Goal: Information Seeking & Learning: Learn about a topic

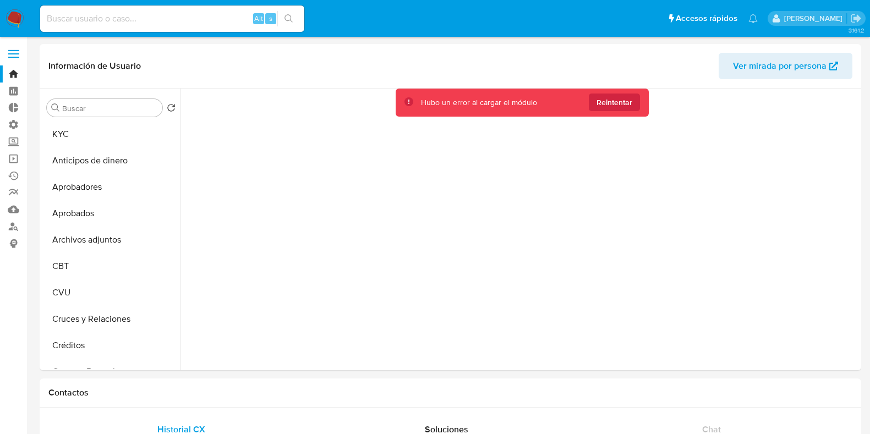
select select "10"
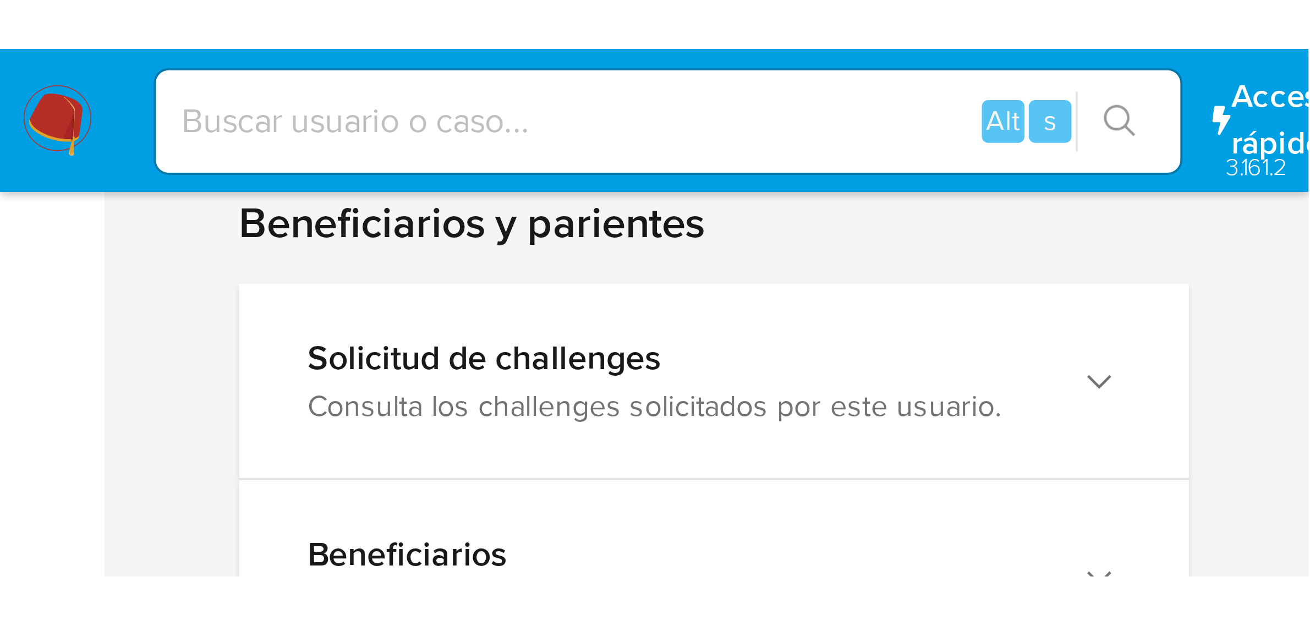
scroll to position [505, 0]
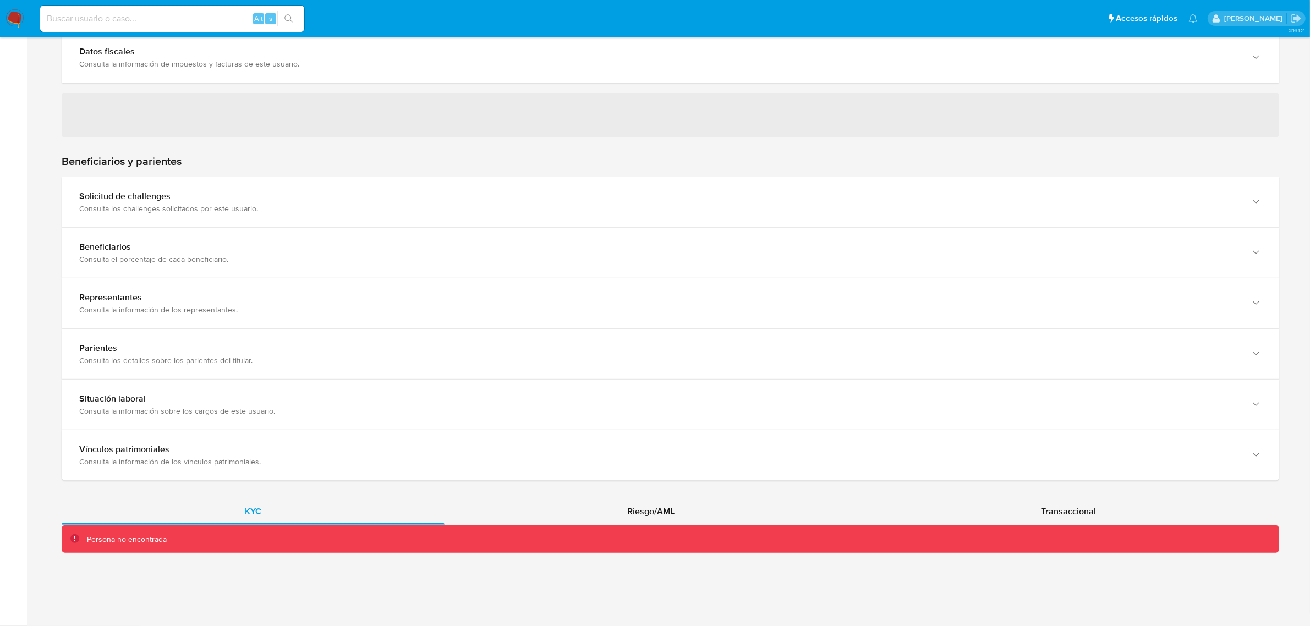
click at [111, 18] on input at bounding box center [172, 19] width 264 height 14
type input "split"
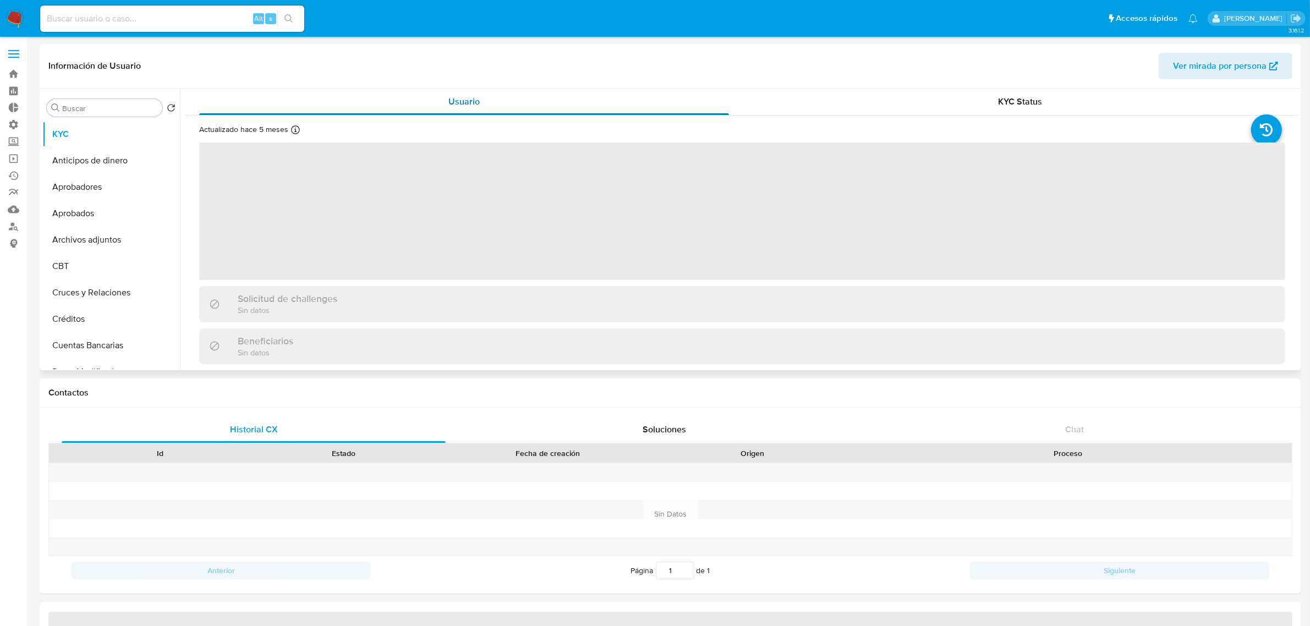
select select "10"
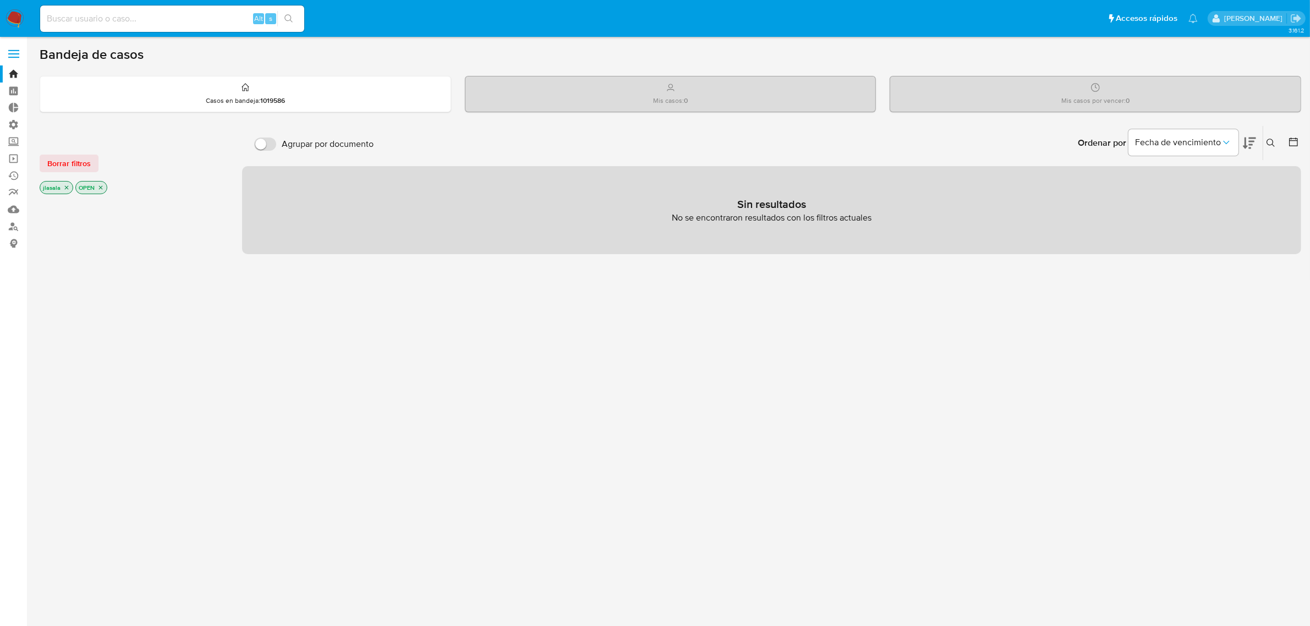
click at [199, 14] on input at bounding box center [172, 19] width 264 height 14
type input "lasalajuli"
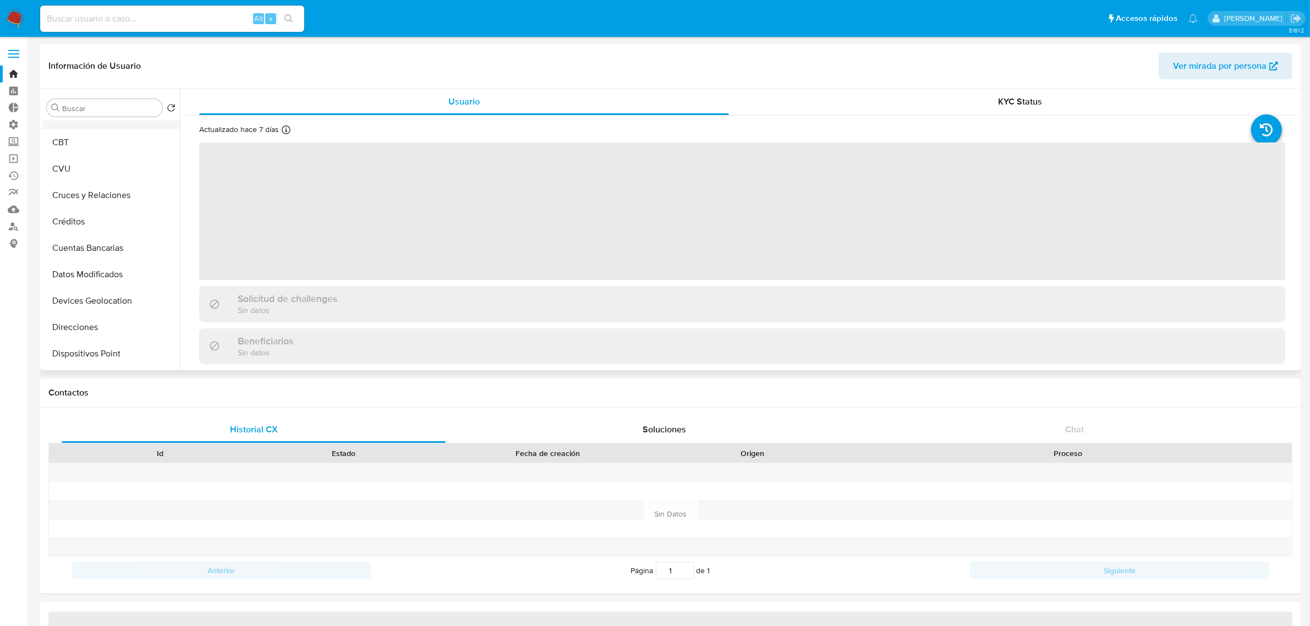
select select "10"
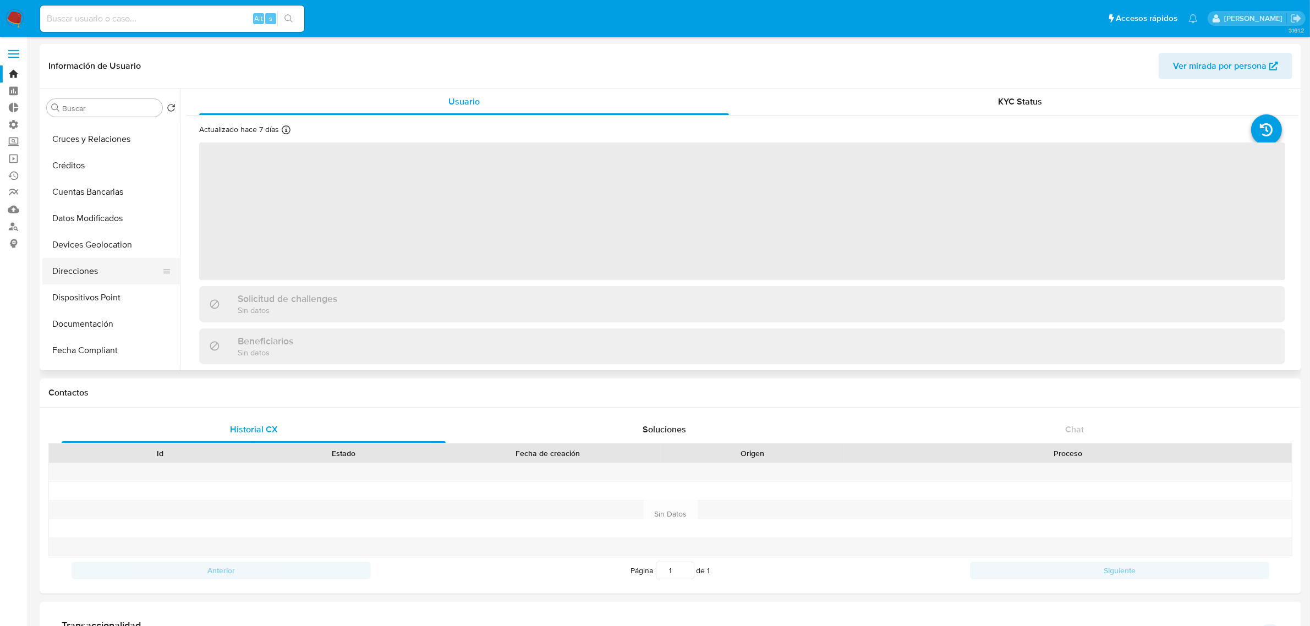
scroll to position [206, 0]
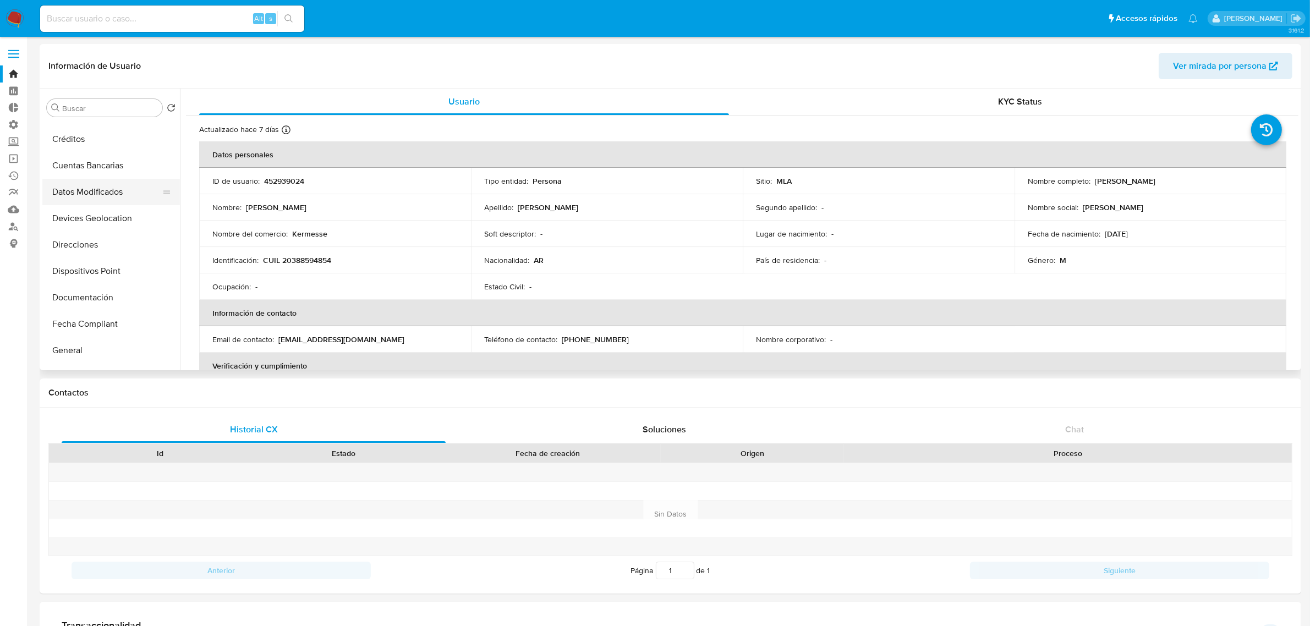
click at [110, 193] on button "Datos Modificados" at bounding box center [106, 192] width 129 height 26
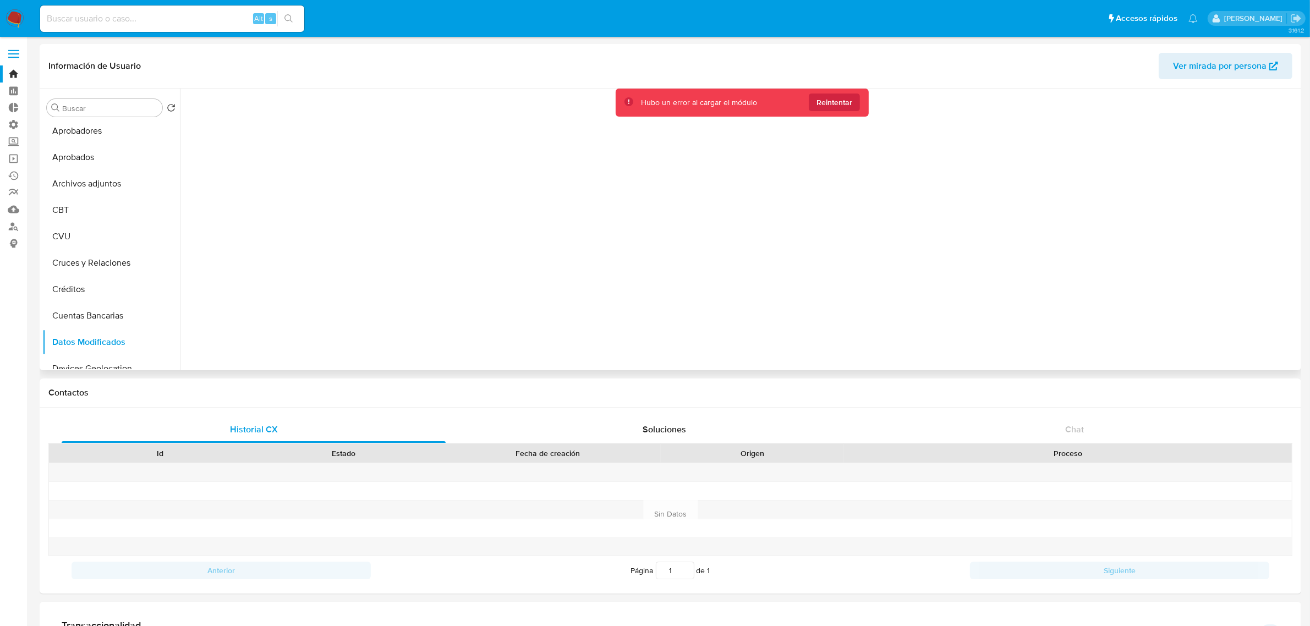
scroll to position [0, 0]
click at [109, 132] on button "KYC" at bounding box center [106, 134] width 129 height 26
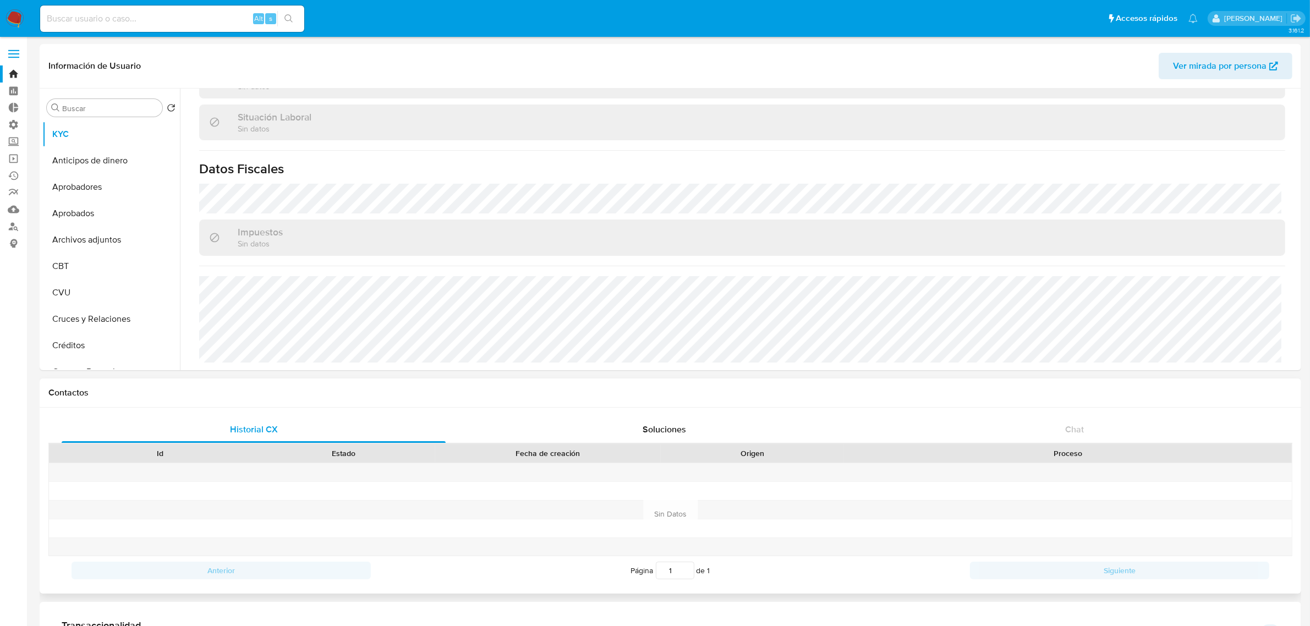
scroll to position [570, 0]
click at [609, 426] on div "Soluciones" at bounding box center [664, 430] width 384 height 26
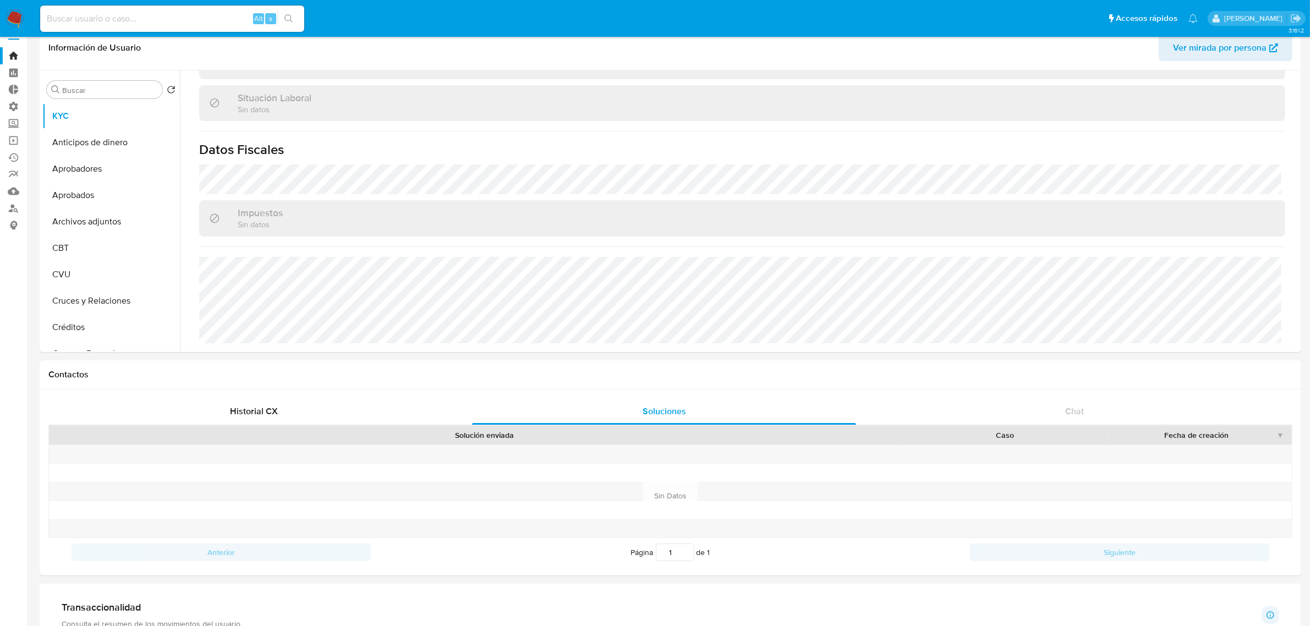
scroll to position [0, 0]
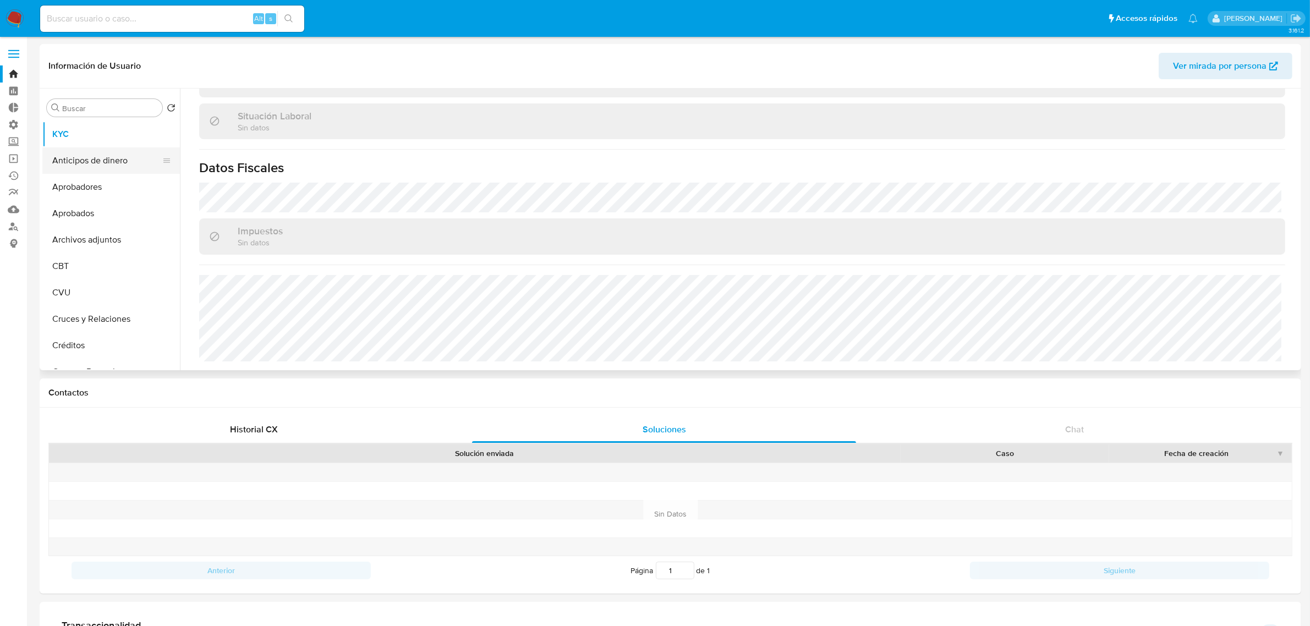
click at [98, 164] on button "Anticipos de dinero" at bounding box center [106, 160] width 129 height 26
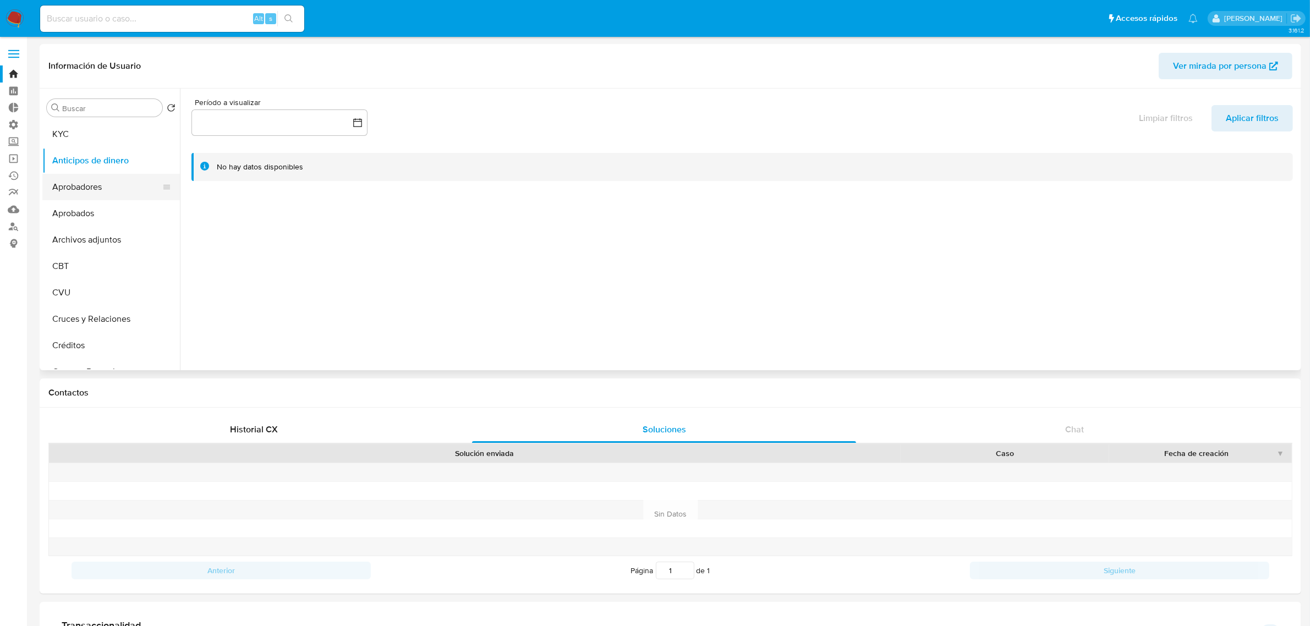
click at [121, 190] on button "Aprobadores" at bounding box center [106, 187] width 129 height 26
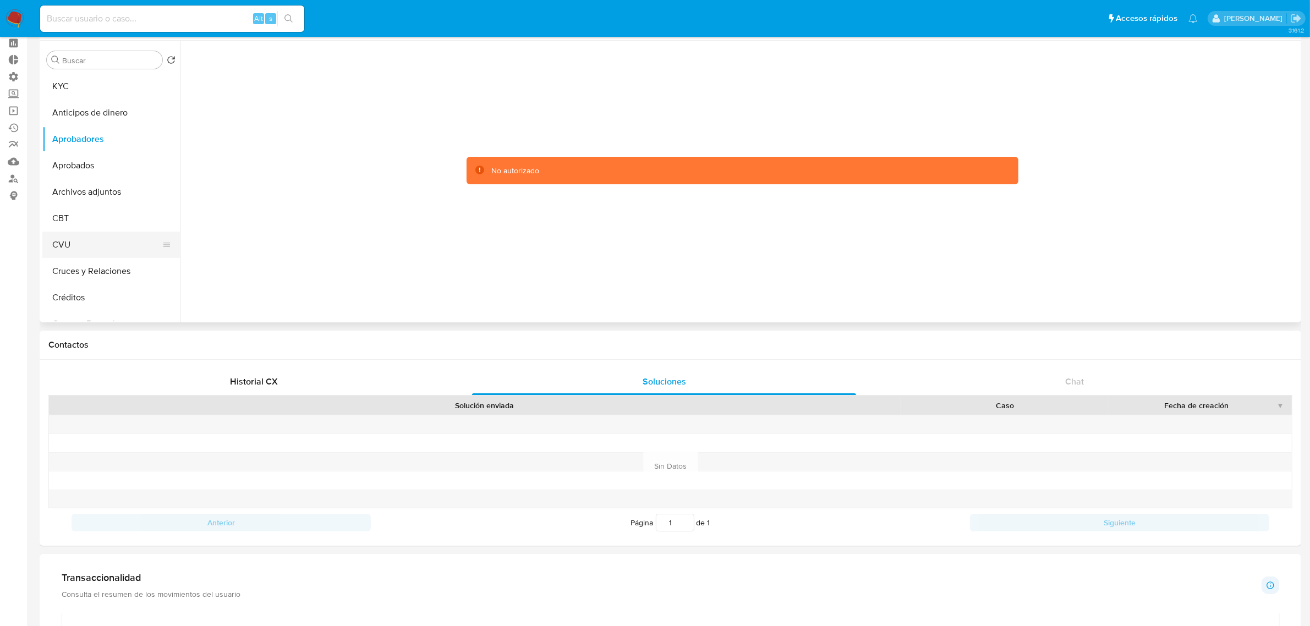
scroll to position [69, 0]
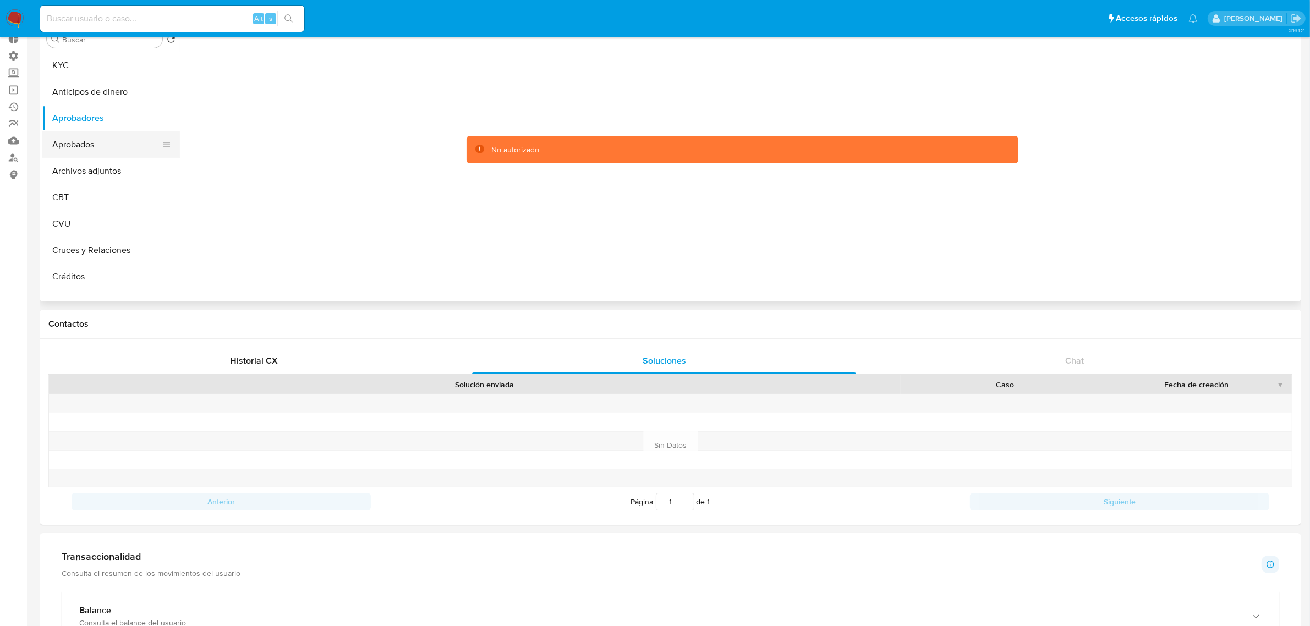
click at [95, 144] on button "Aprobados" at bounding box center [106, 145] width 129 height 26
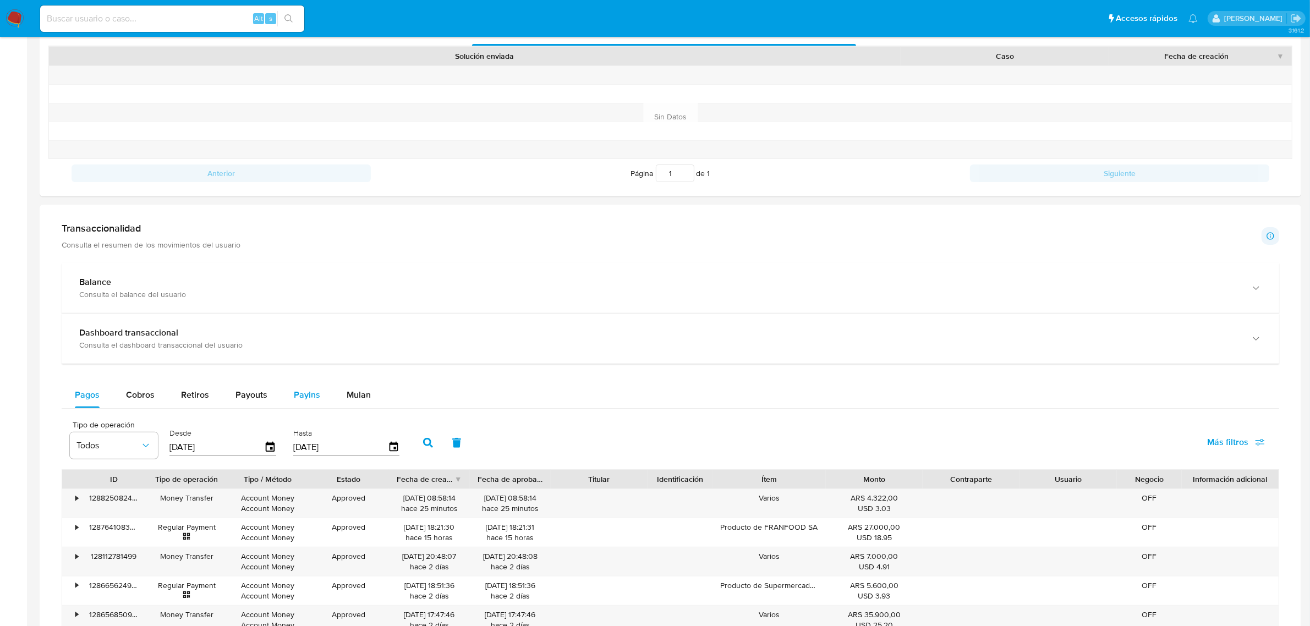
scroll to position [0, 0]
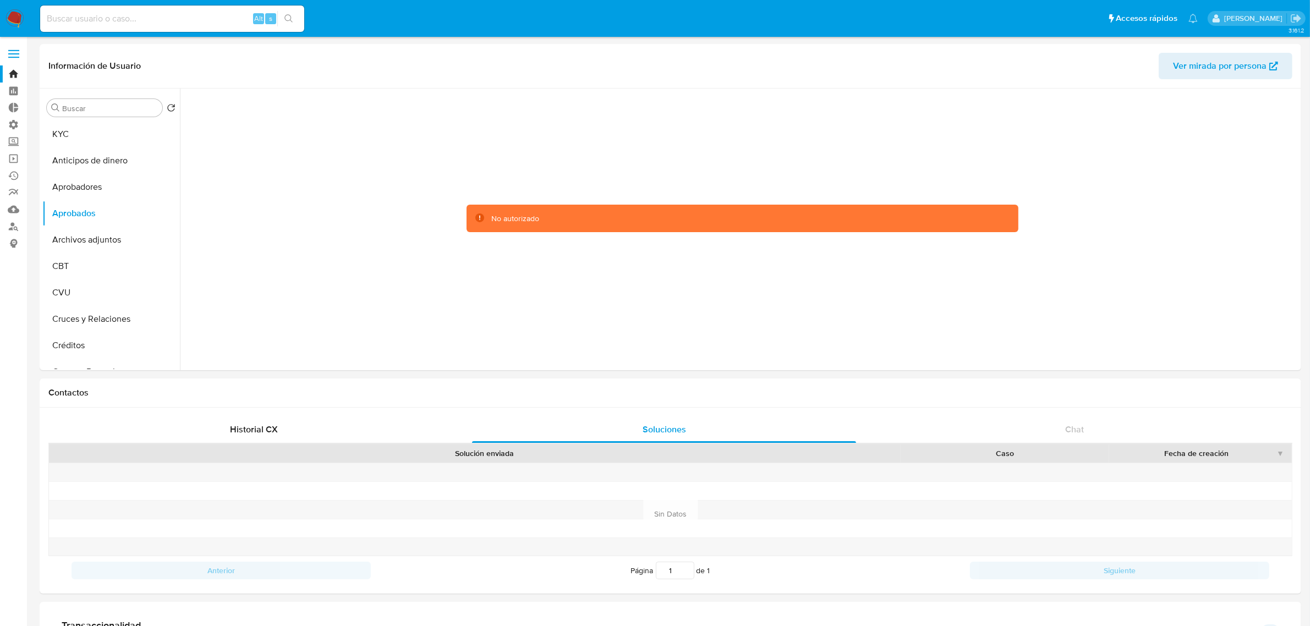
click at [154, 22] on input at bounding box center [172, 19] width 264 height 14
click at [61, 24] on input at bounding box center [172, 19] width 264 height 14
type input "fravega"
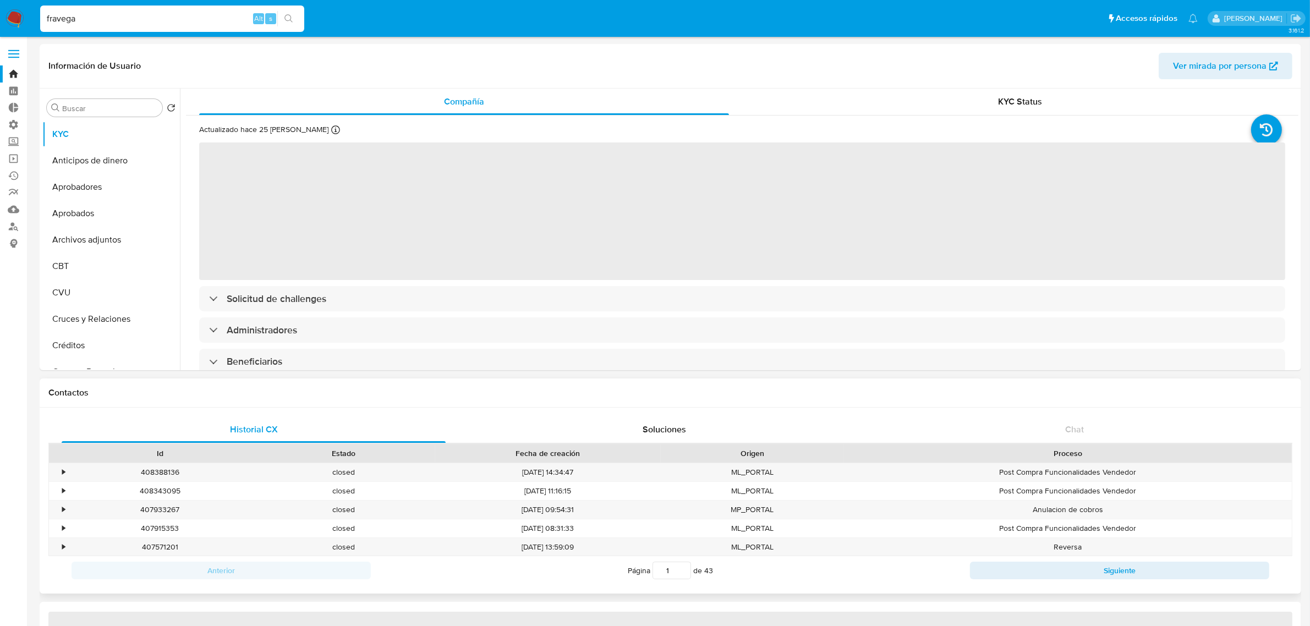
select select "10"
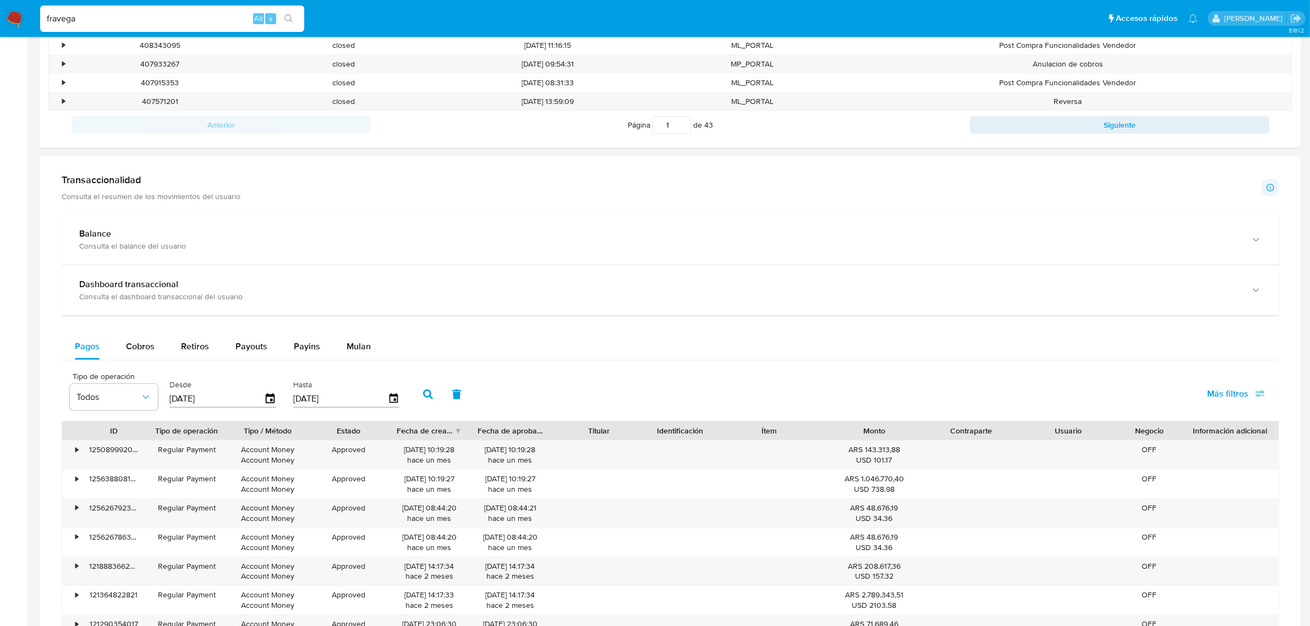
scroll to position [437, 0]
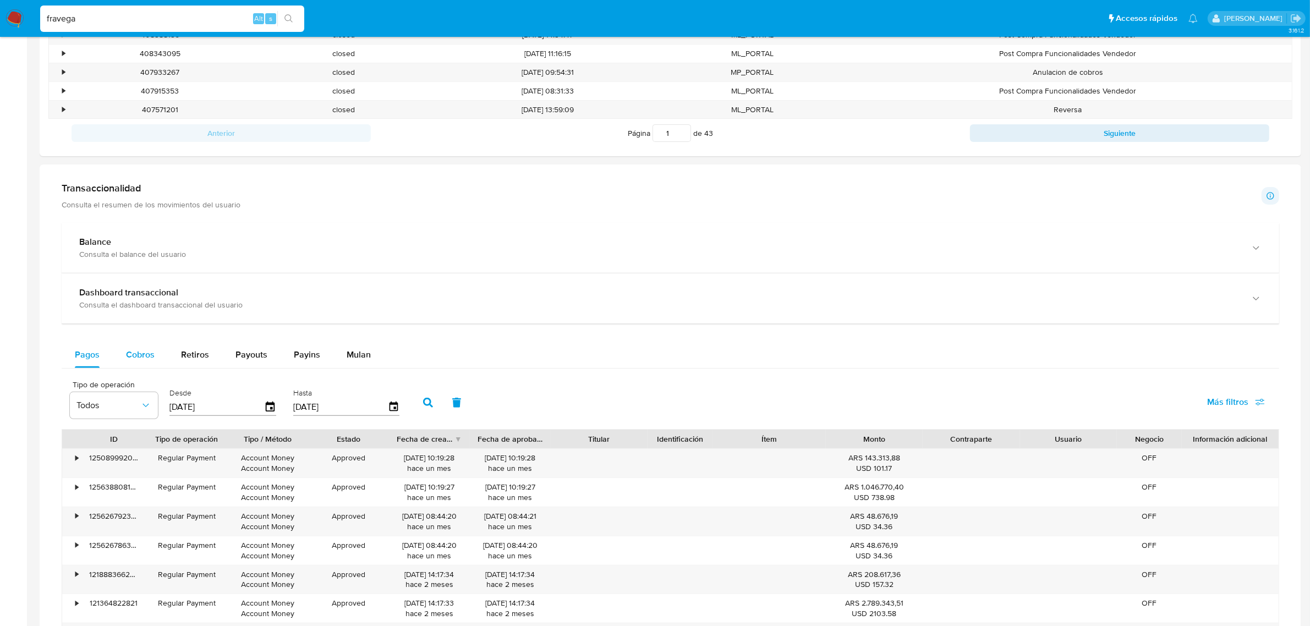
click at [147, 361] on span "Cobros" at bounding box center [140, 354] width 29 height 13
select select "10"
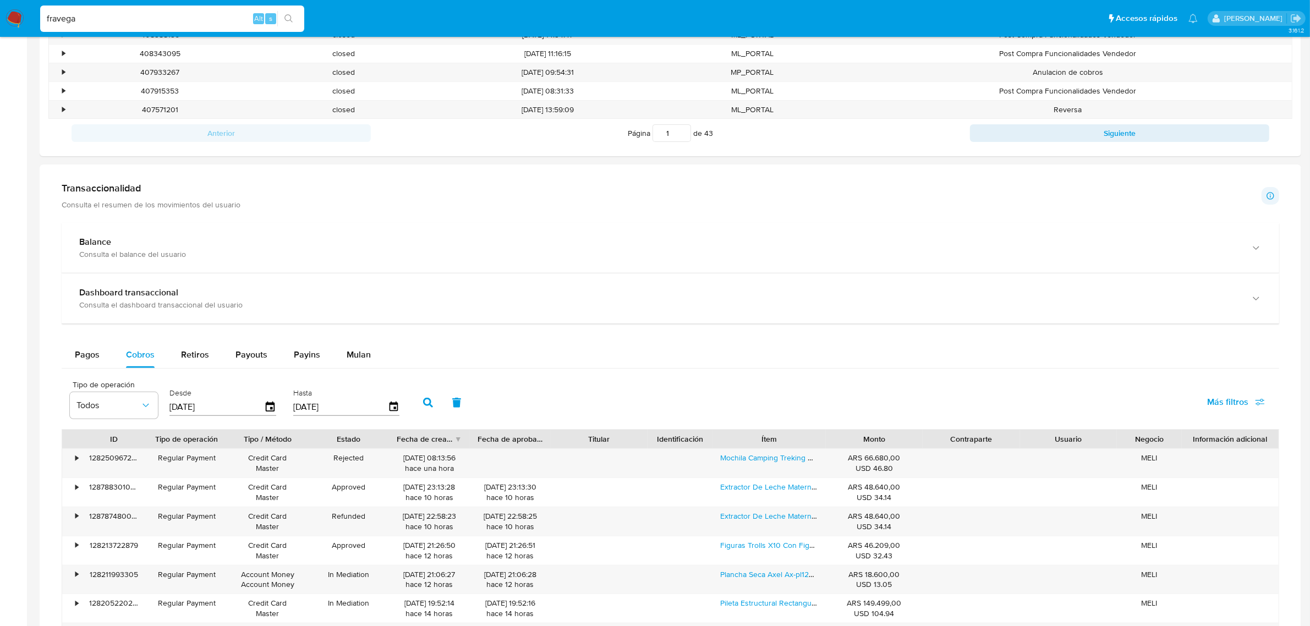
scroll to position [575, 0]
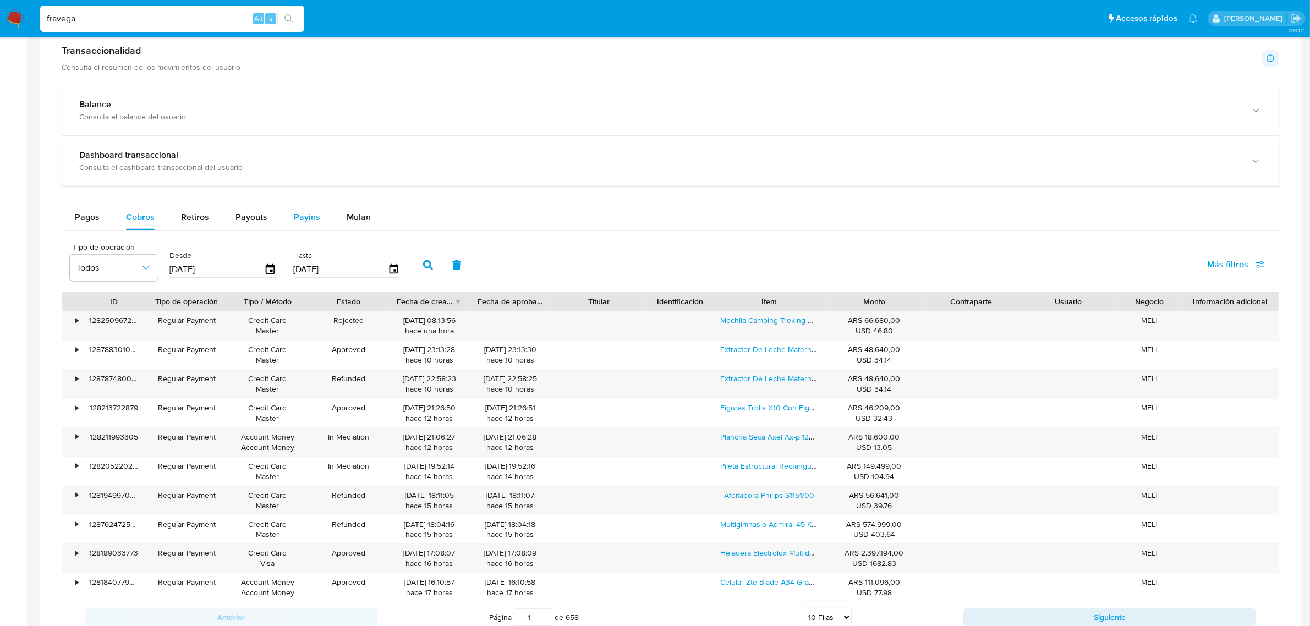
click at [312, 220] on span "Payins" at bounding box center [307, 217] width 26 height 13
select select "10"
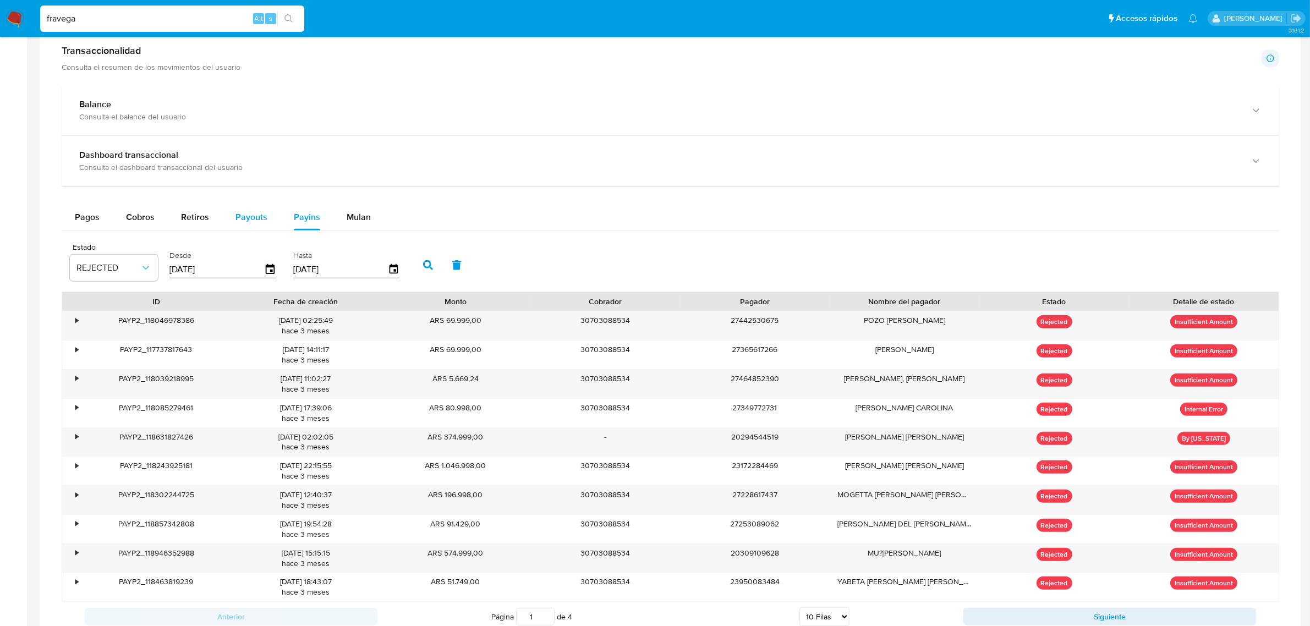
click at [249, 221] on span "Payouts" at bounding box center [252, 217] width 32 height 13
select select "10"
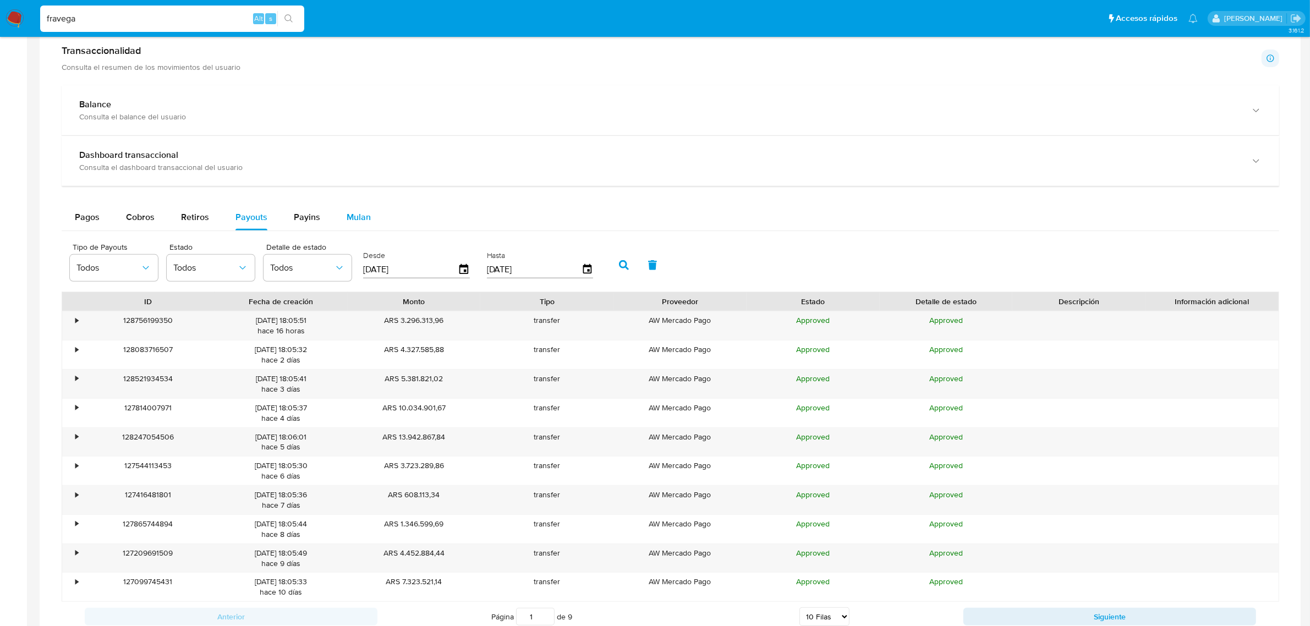
click at [363, 218] on span "Mulan" at bounding box center [359, 217] width 24 height 13
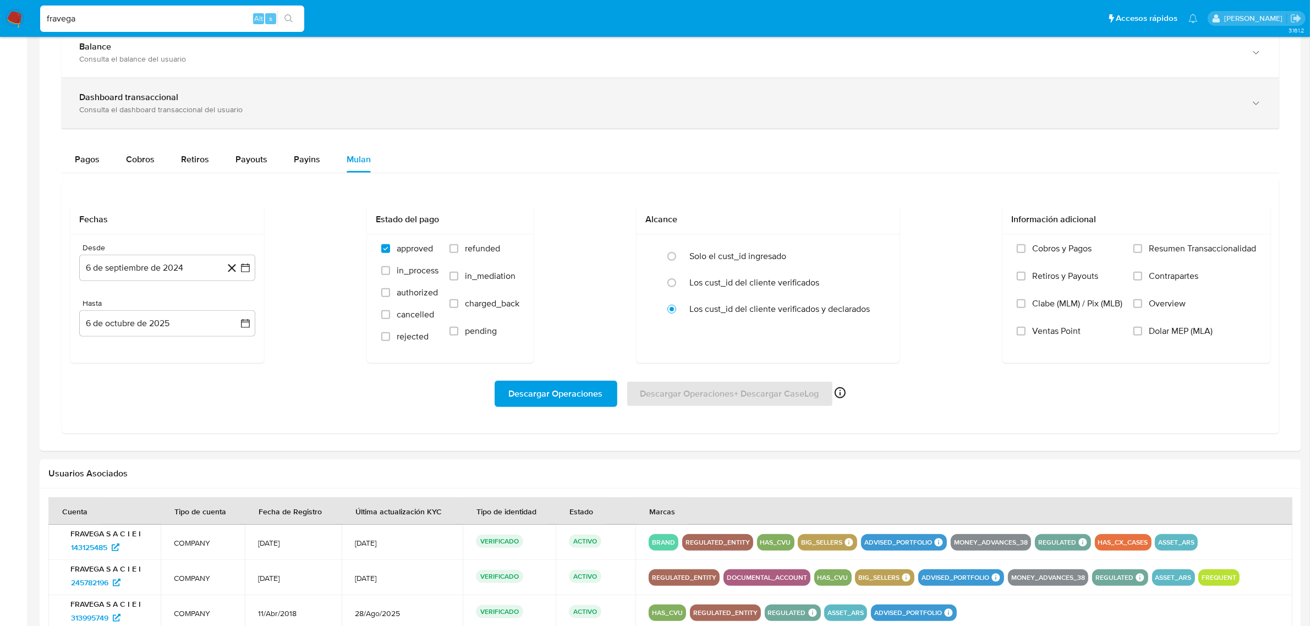
scroll to position [365, 0]
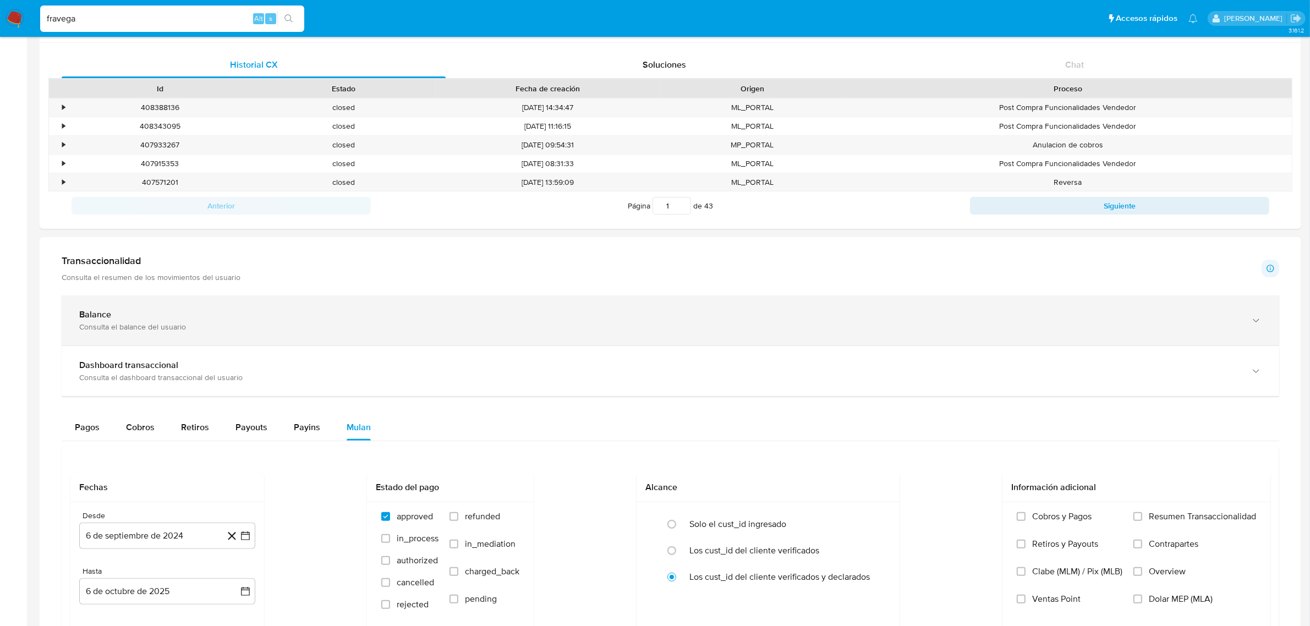
click at [209, 332] on div "Consulta el balance del usuario" at bounding box center [659, 327] width 1161 height 10
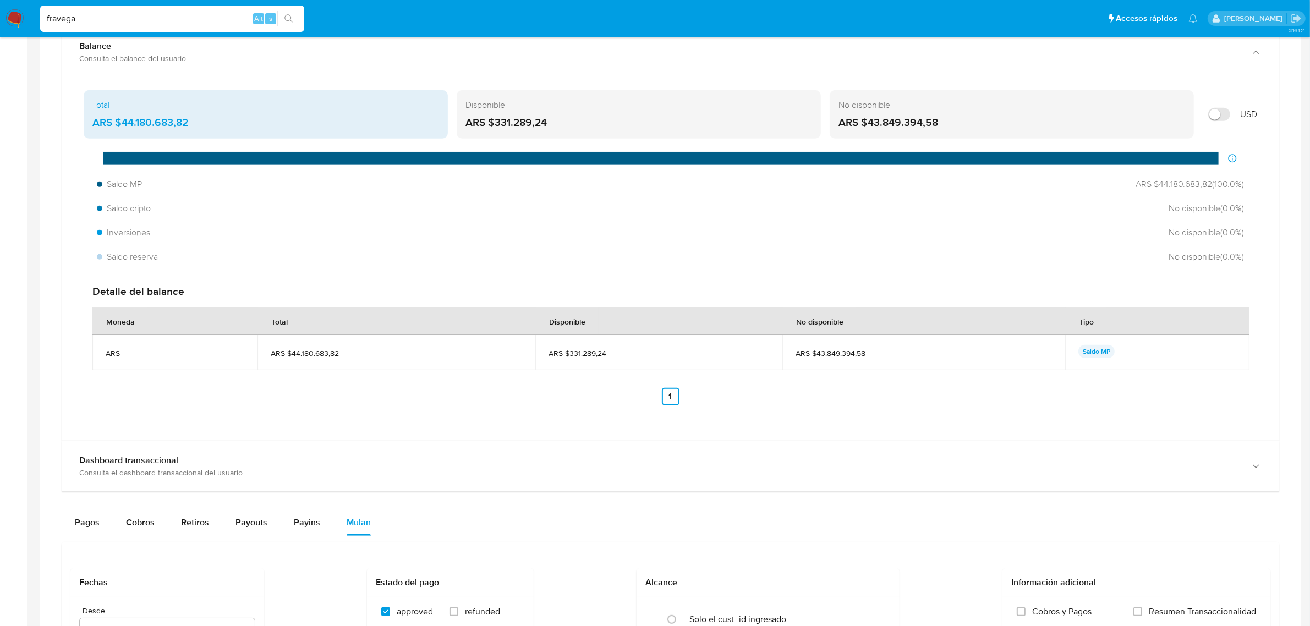
scroll to position [640, 0]
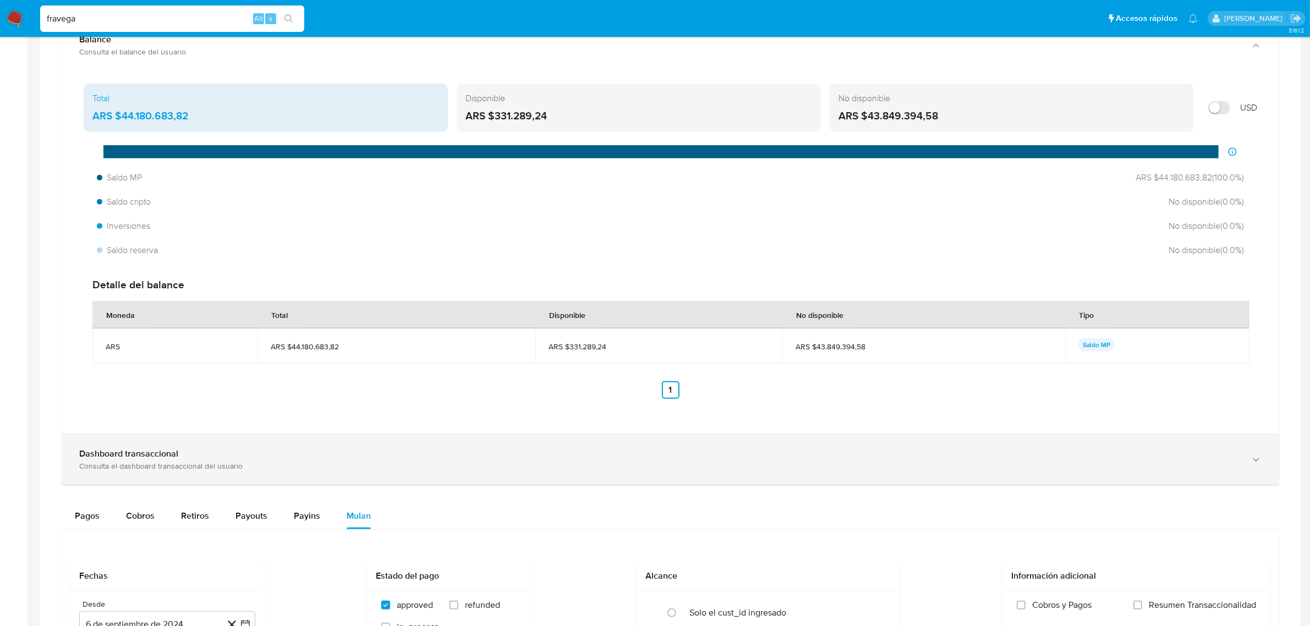
click at [229, 466] on div "Consulta el dashboard transaccional del usuario" at bounding box center [659, 466] width 1161 height 10
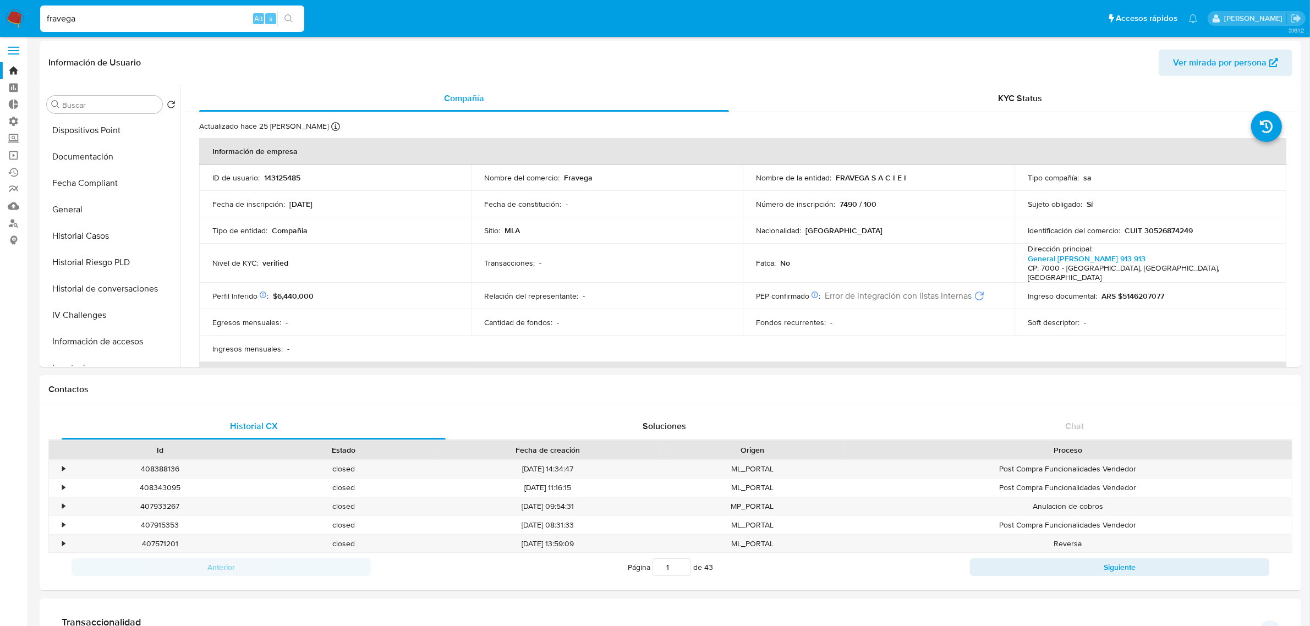
scroll to position [0, 0]
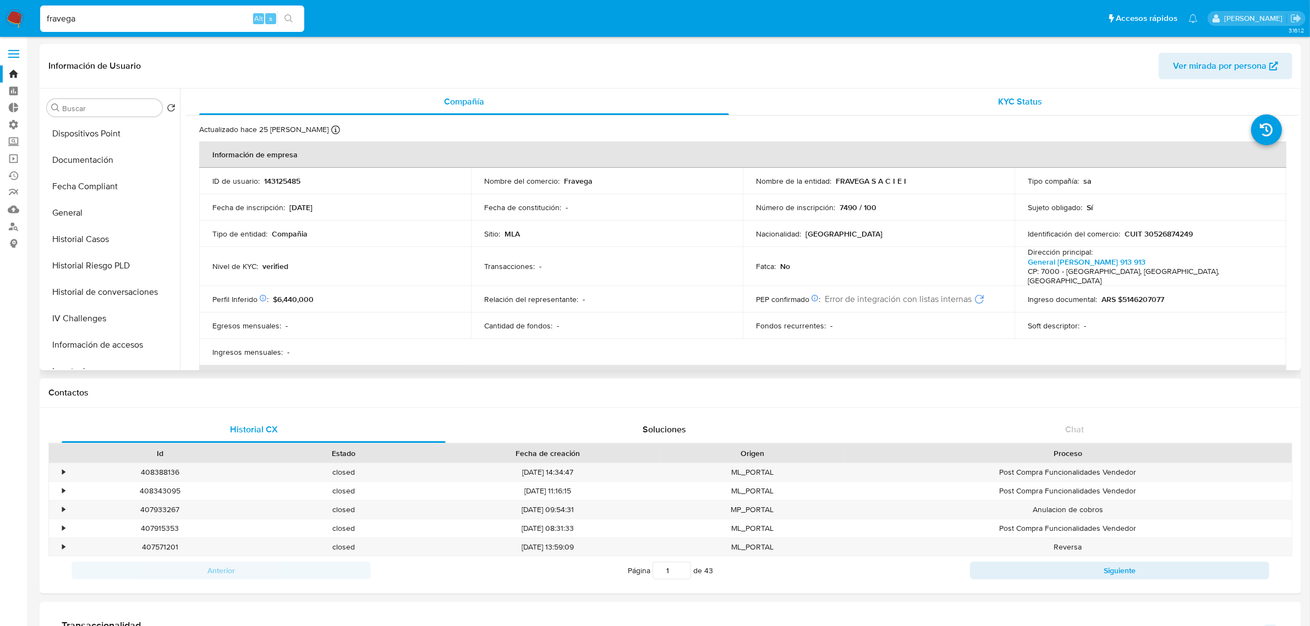
click at [861, 100] on div "KYC Status" at bounding box center [1021, 102] width 530 height 26
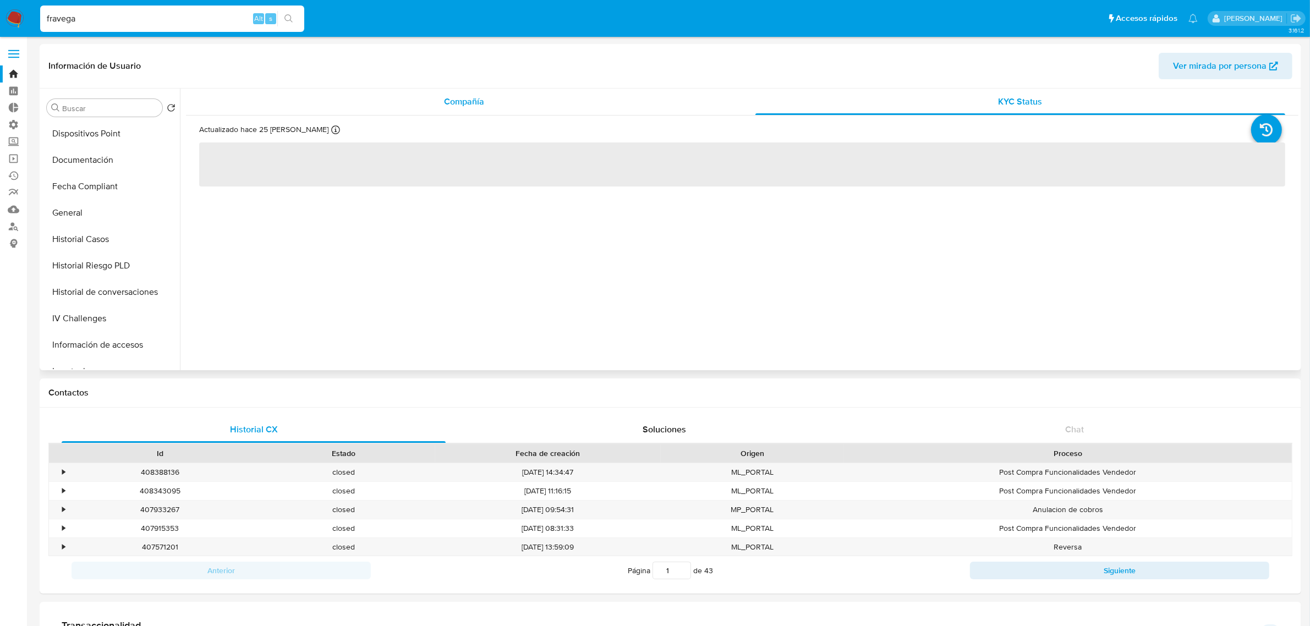
click at [578, 102] on div "Compañía" at bounding box center [464, 102] width 530 height 26
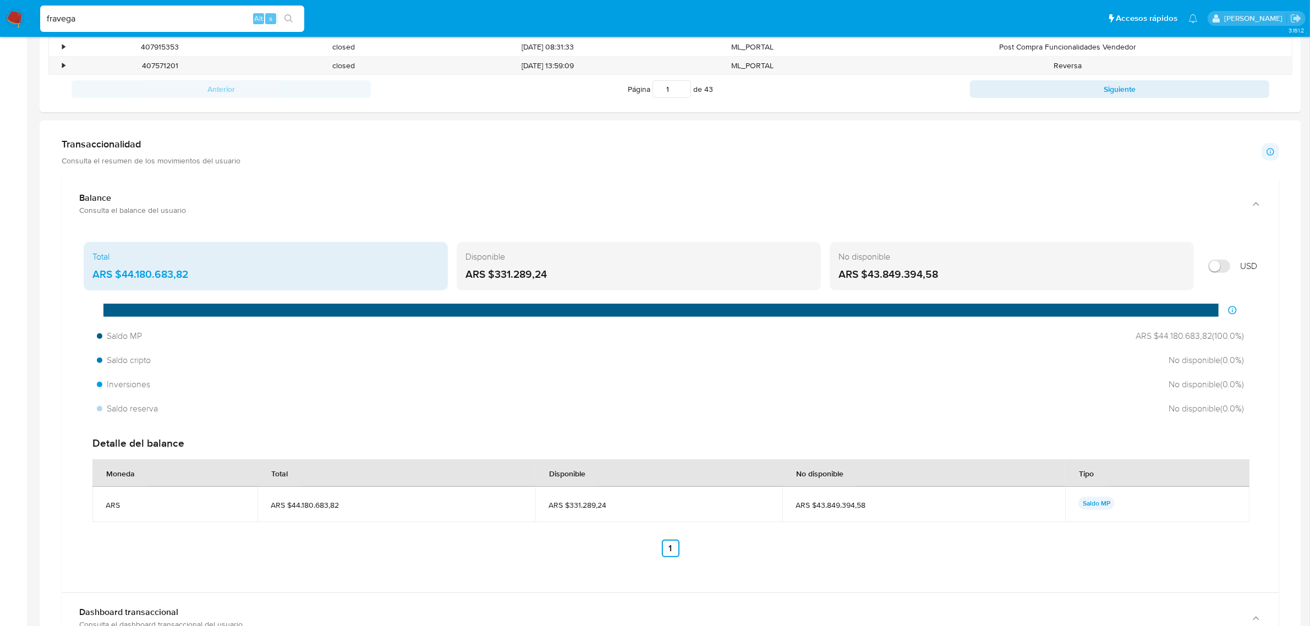
scroll to position [717, 0]
click at [123, 158] on p "Consulta el resumen de los movimientos del usuario" at bounding box center [151, 161] width 179 height 10
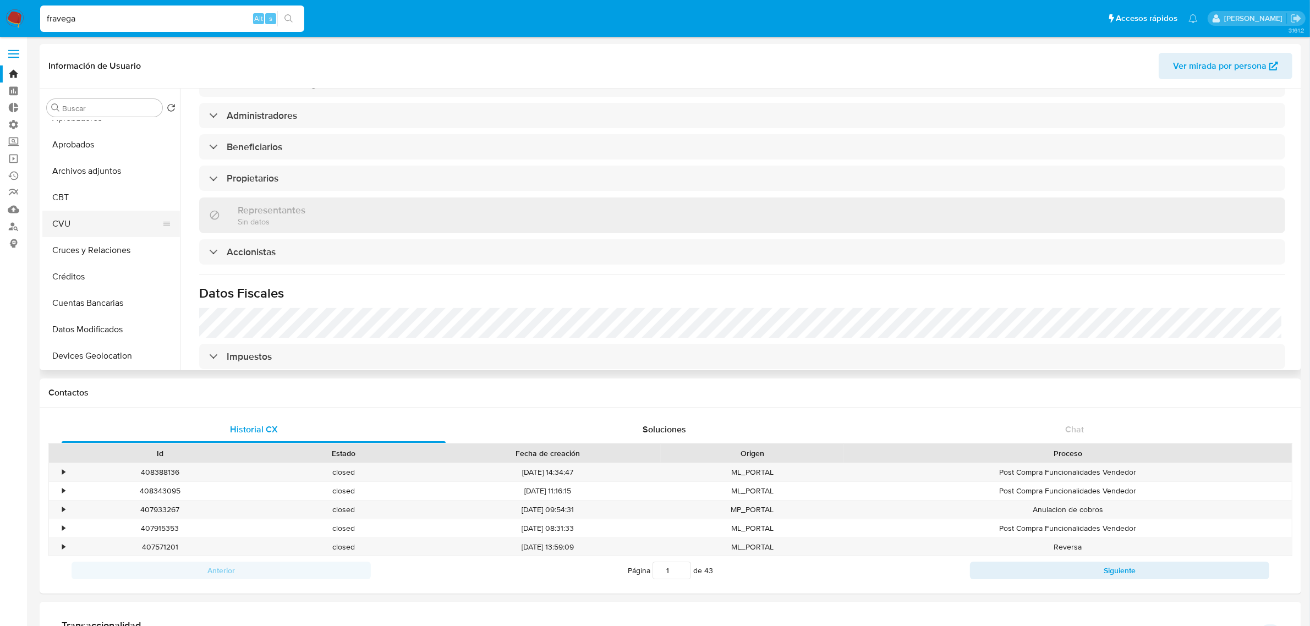
scroll to position [0, 0]
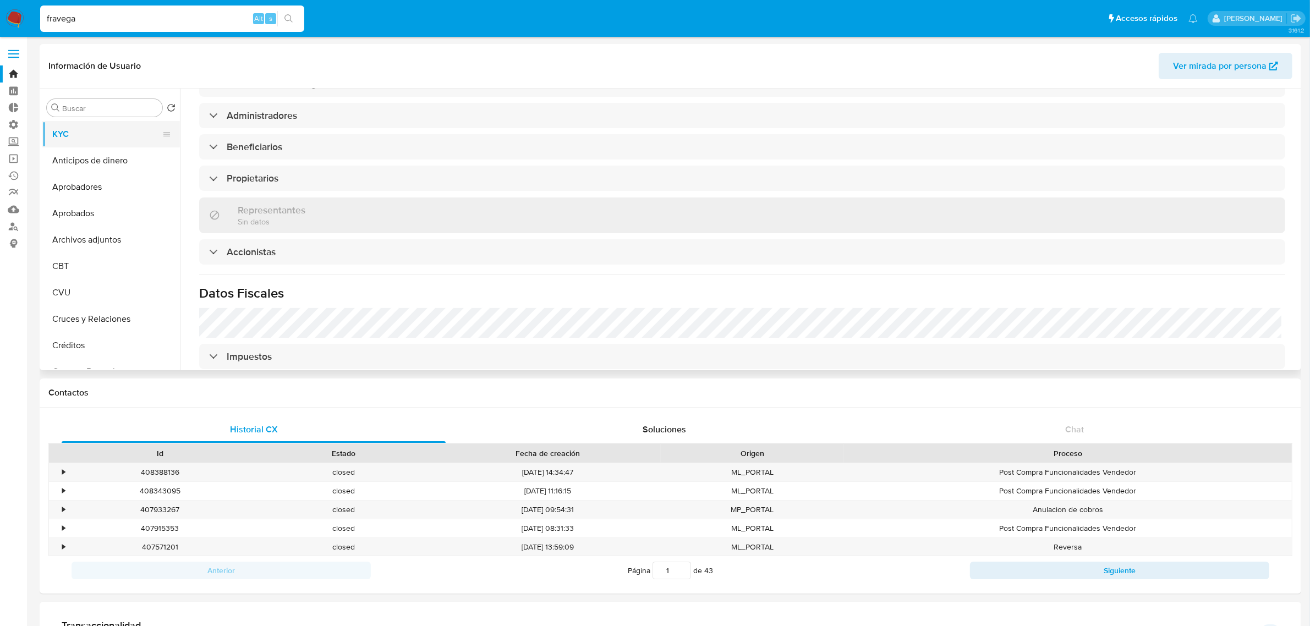
click at [89, 136] on button "KYC" at bounding box center [106, 134] width 129 height 26
click at [102, 161] on button "Anticipos de dinero" at bounding box center [106, 160] width 129 height 26
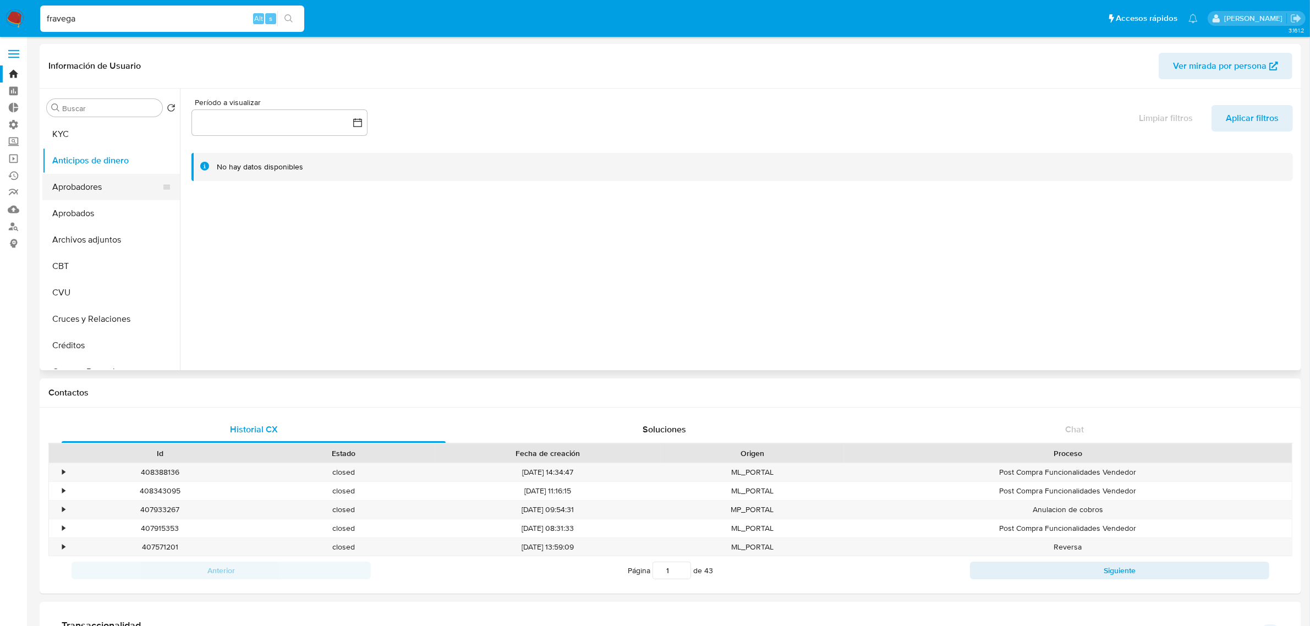
click at [84, 188] on button "Aprobadores" at bounding box center [106, 187] width 129 height 26
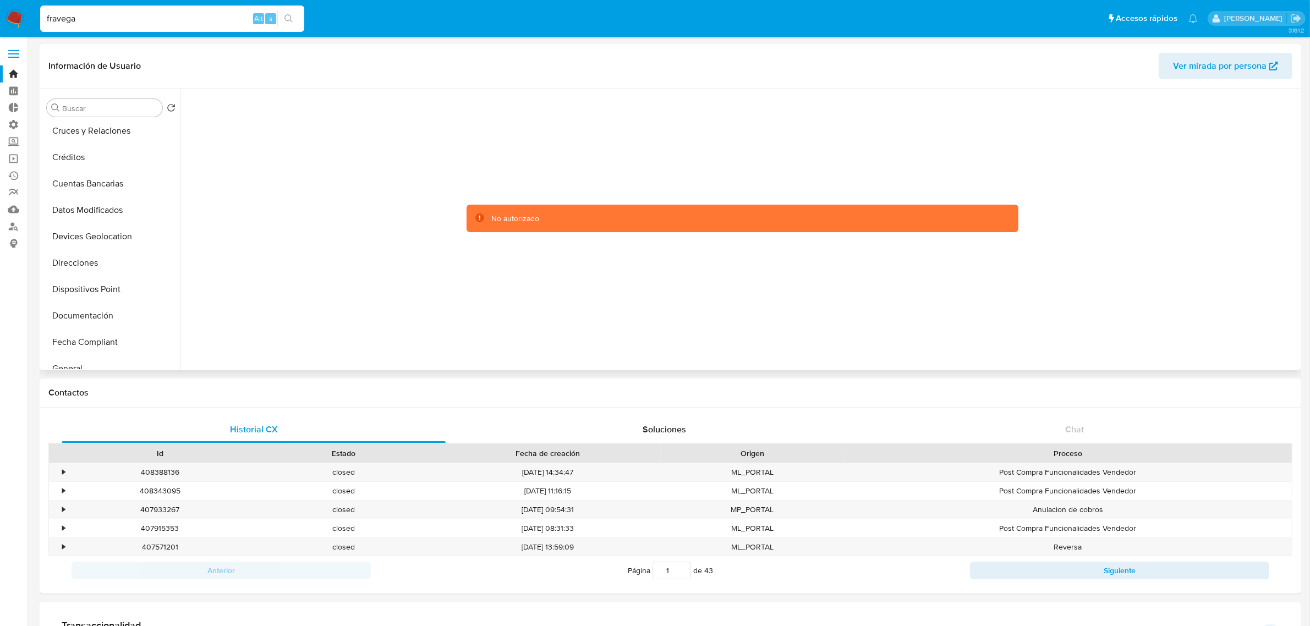
scroll to position [206, 0]
click at [119, 165] on button "Cuentas Bancarias" at bounding box center [106, 165] width 129 height 26
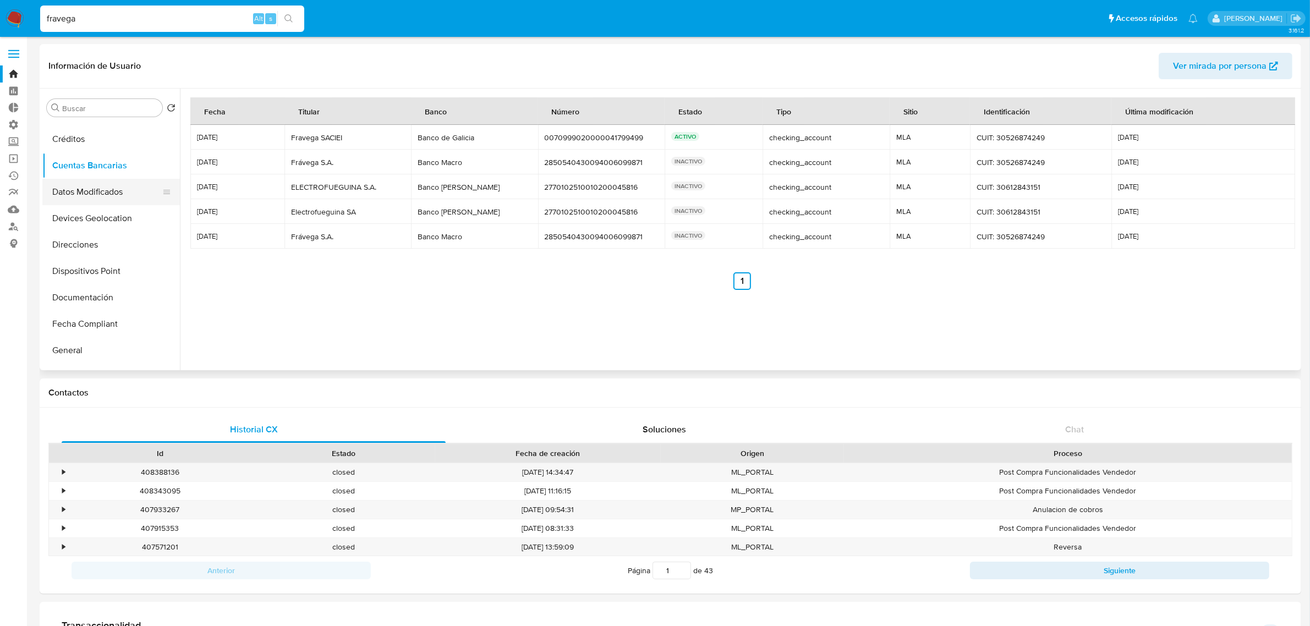
click at [94, 194] on button "Datos Modificados" at bounding box center [106, 192] width 129 height 26
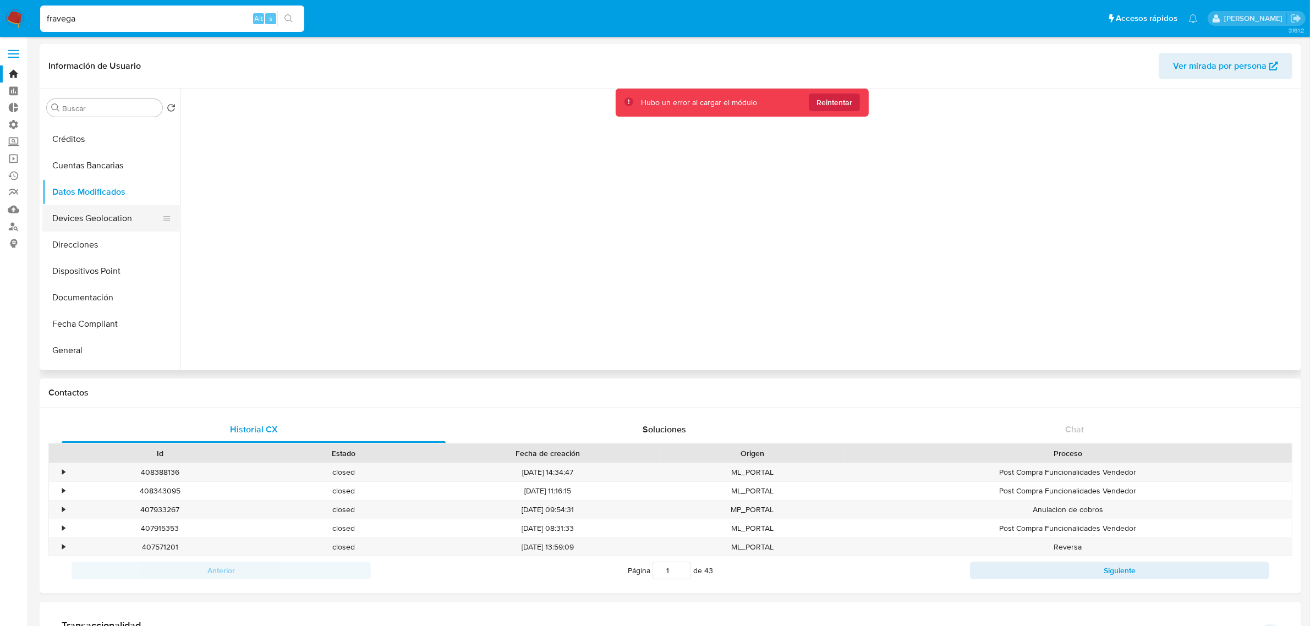
click at [90, 213] on button "Devices Geolocation" at bounding box center [106, 218] width 129 height 26
click at [91, 249] on button "Direcciones" at bounding box center [106, 245] width 129 height 26
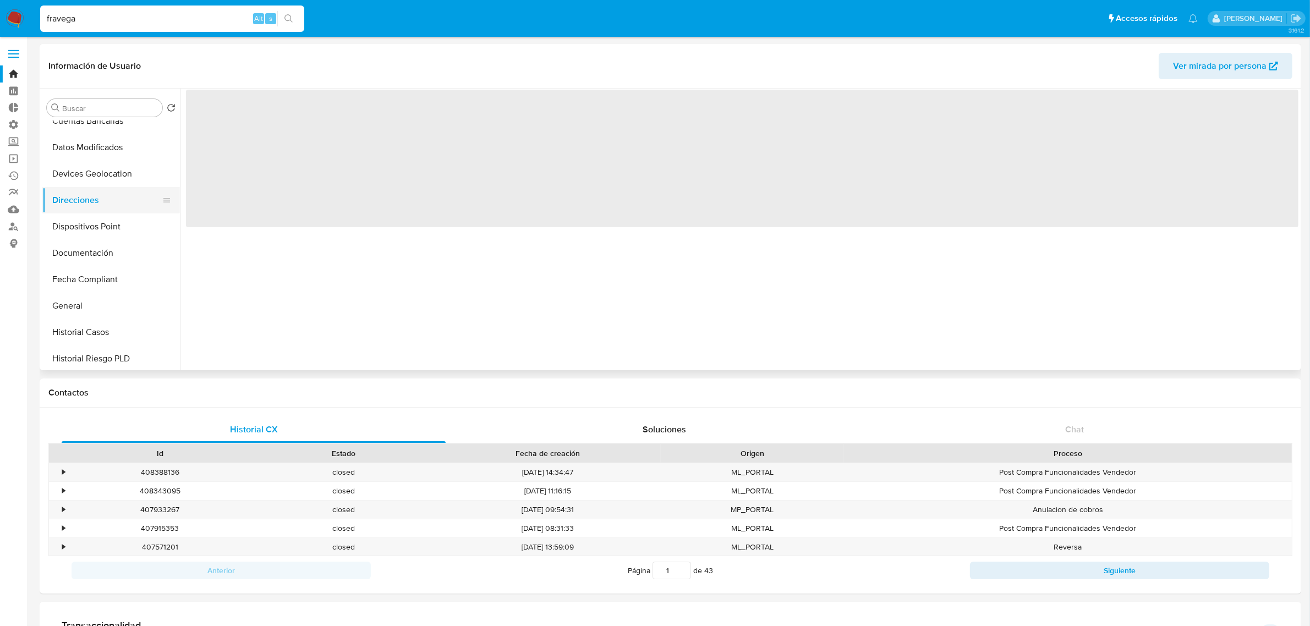
scroll to position [275, 0]
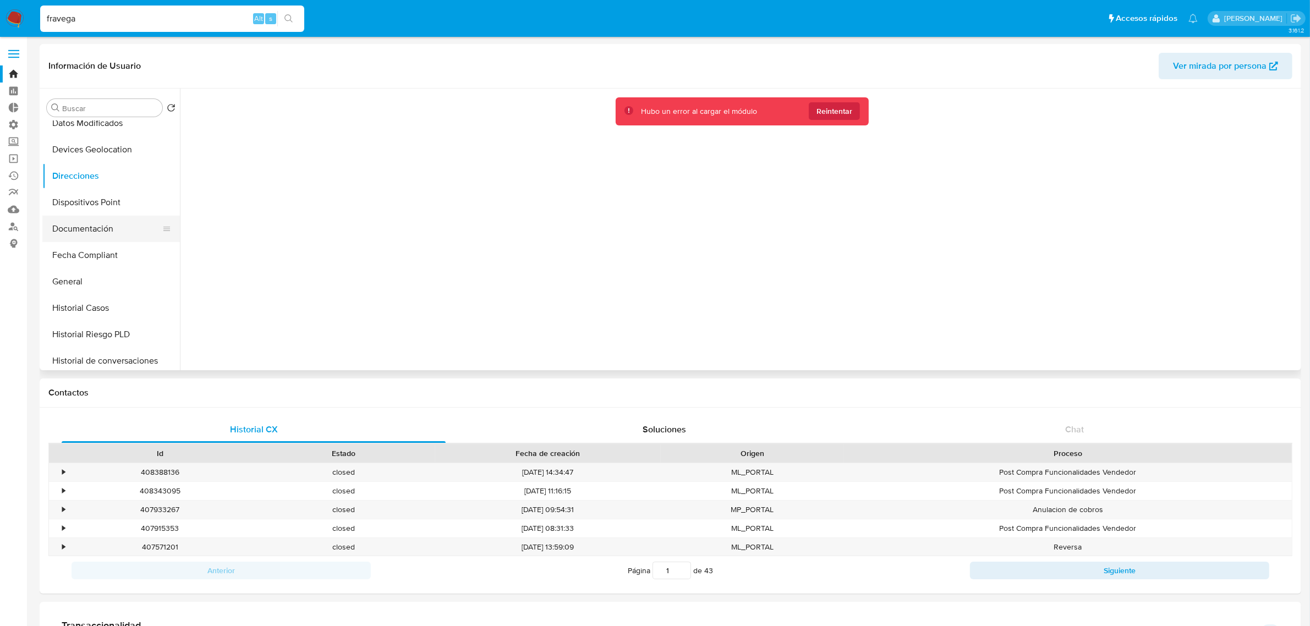
click at [110, 233] on button "Documentación" at bounding box center [106, 229] width 129 height 26
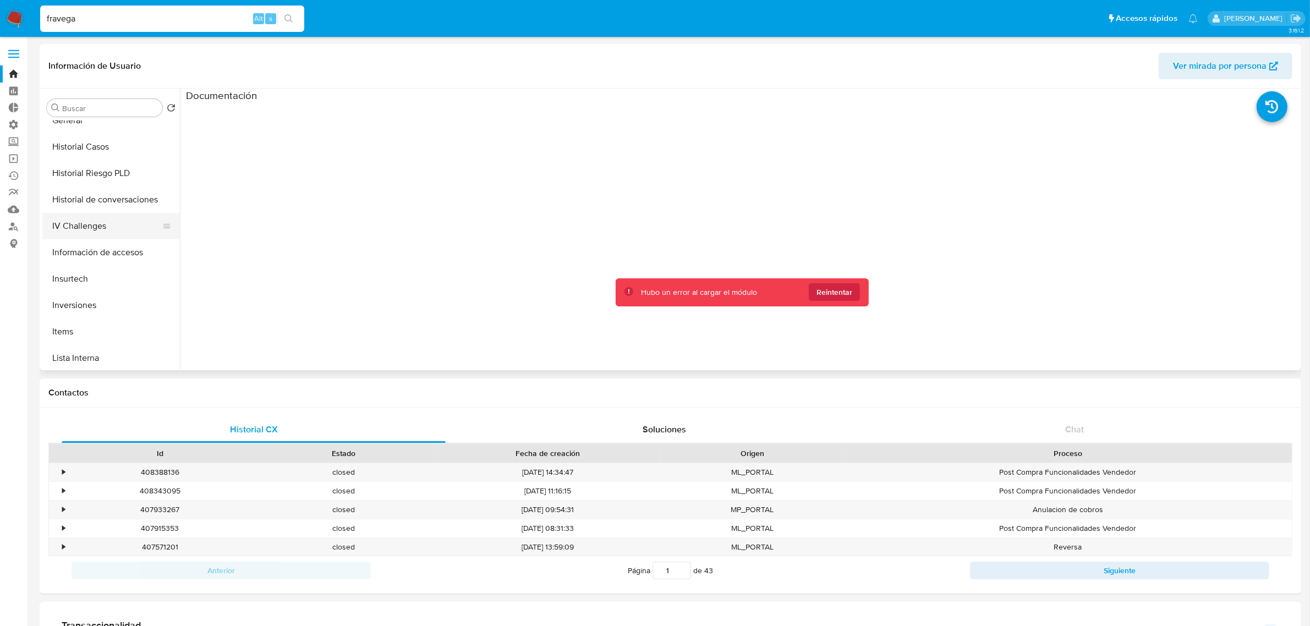
scroll to position [413, 0]
click at [95, 146] on button "General" at bounding box center [106, 144] width 129 height 26
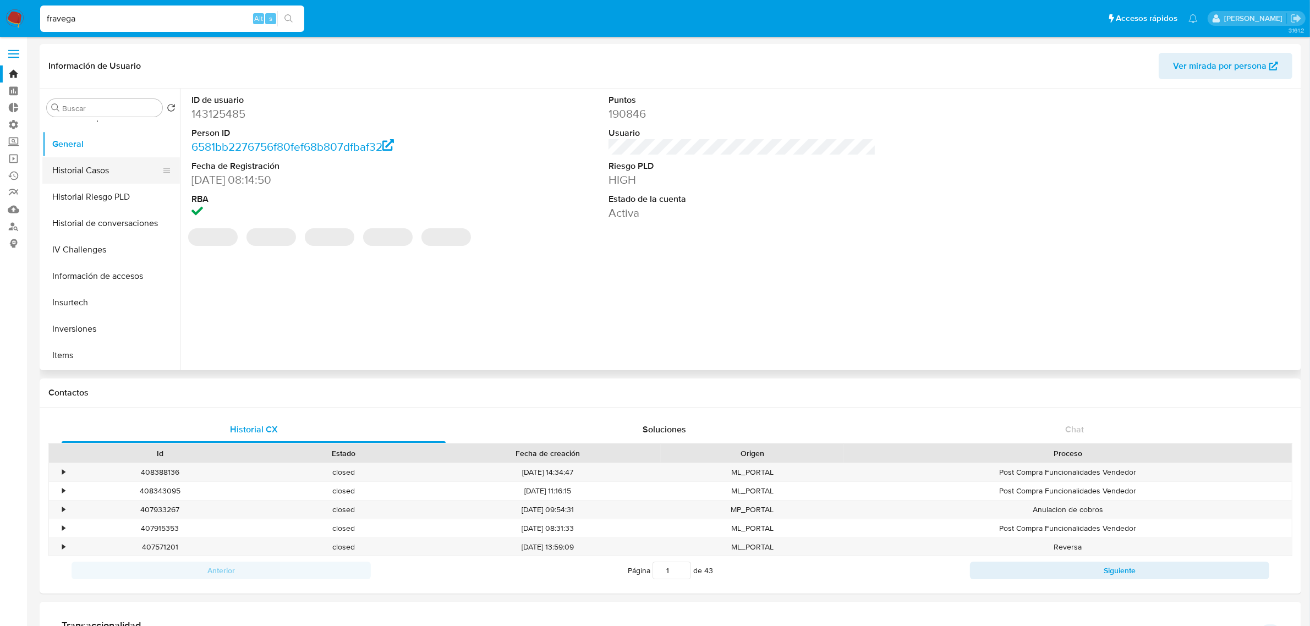
click at [99, 172] on button "Historial Casos" at bounding box center [106, 170] width 129 height 26
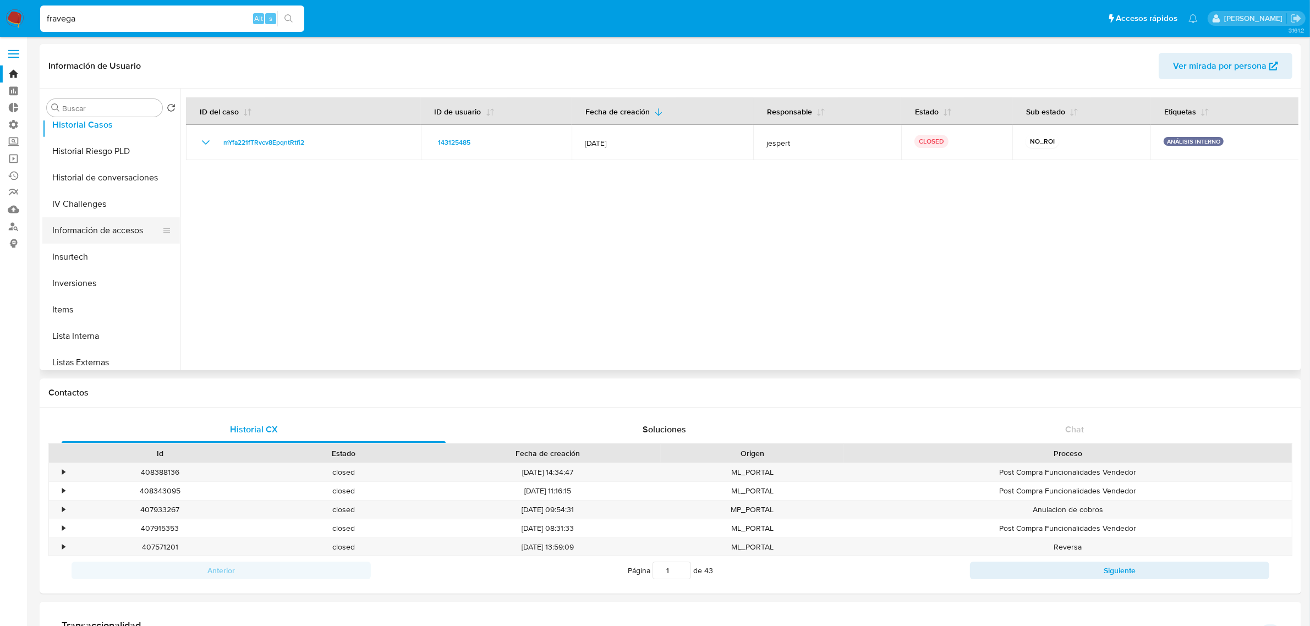
scroll to position [482, 0]
click at [113, 262] on button "Inversiones" at bounding box center [106, 260] width 129 height 26
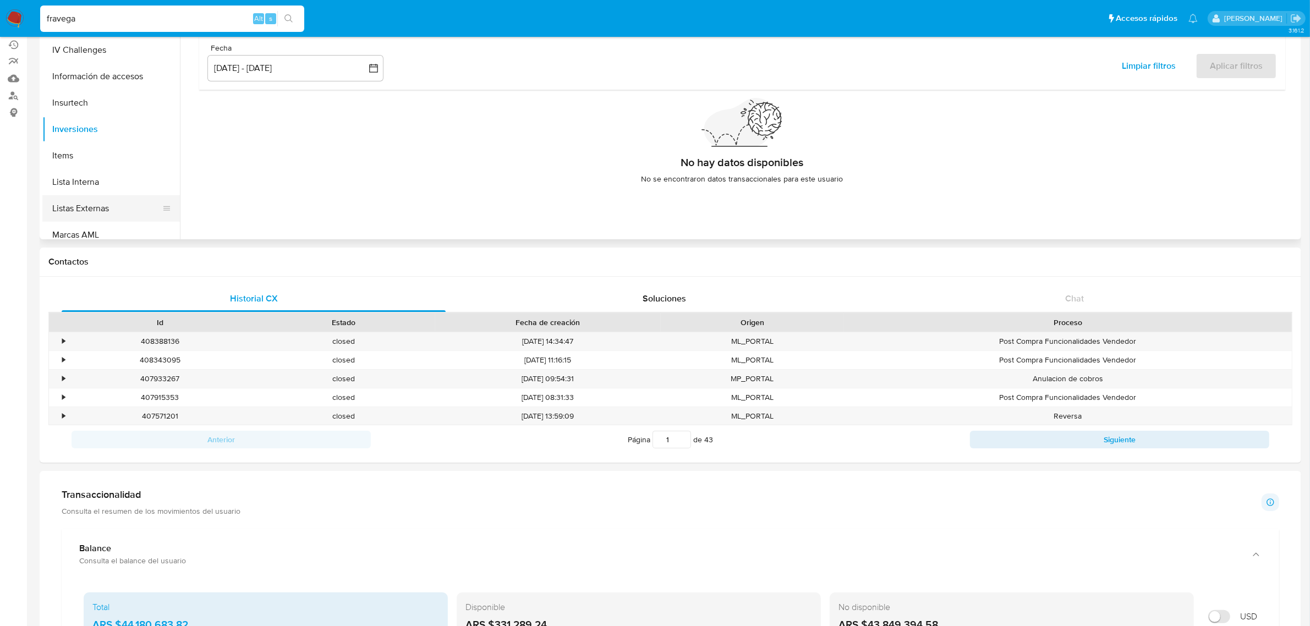
scroll to position [138, 0]
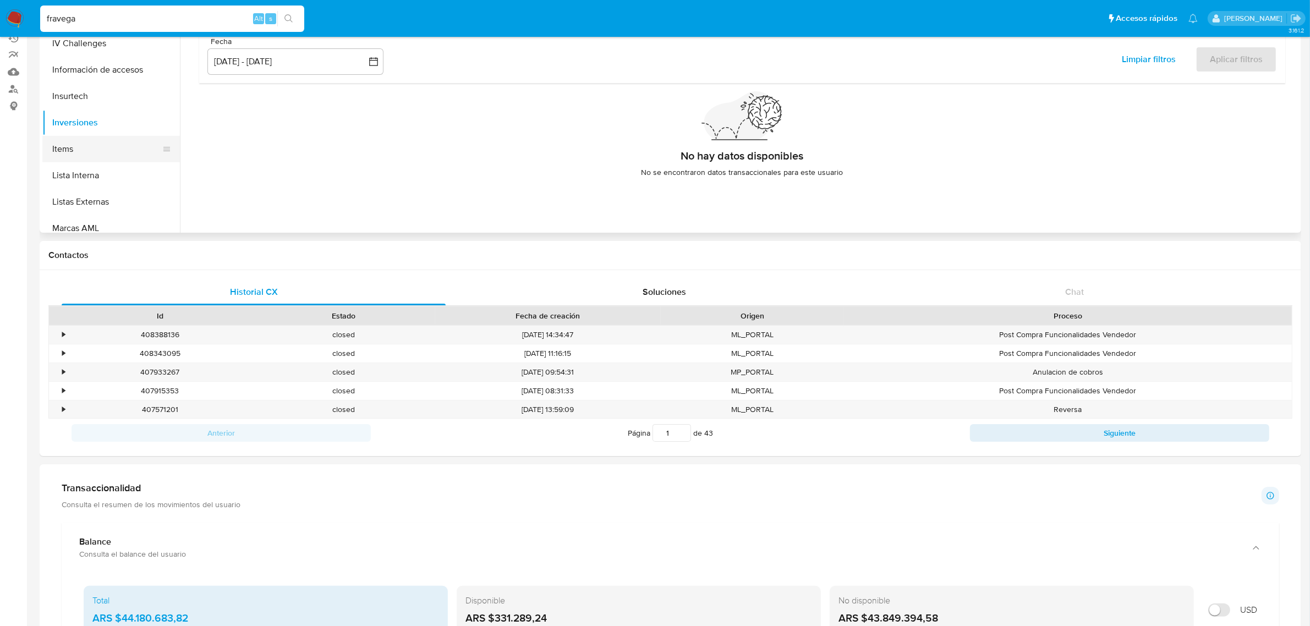
click at [95, 147] on button "Items" at bounding box center [106, 149] width 129 height 26
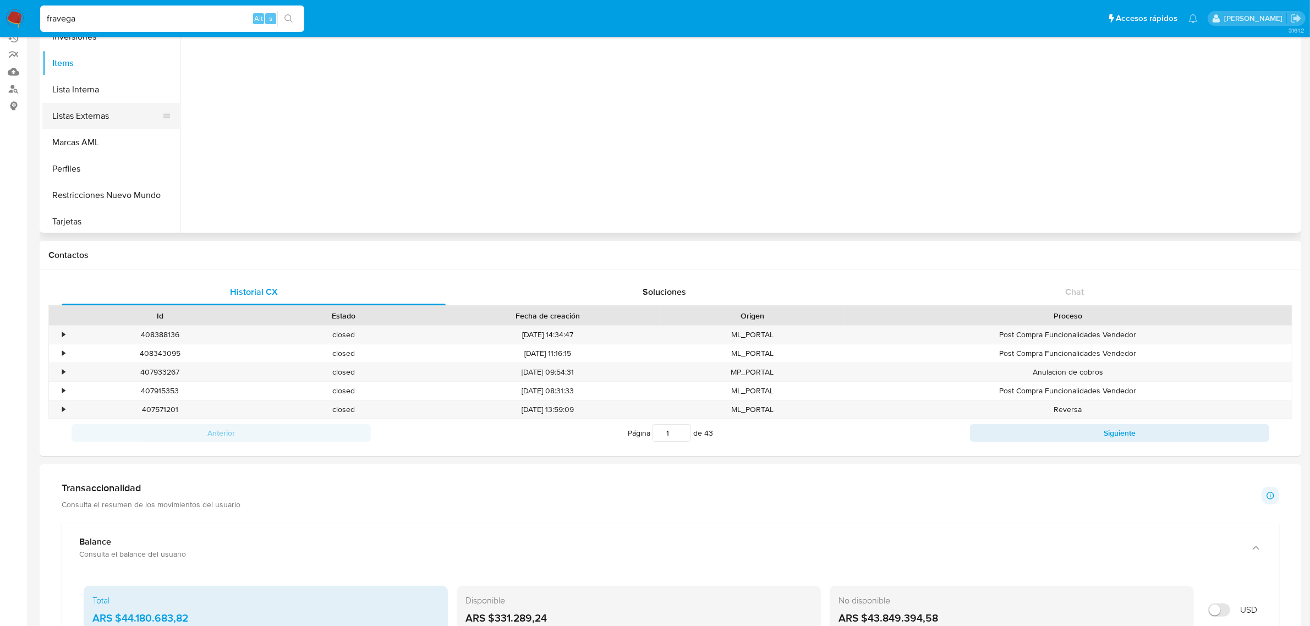
scroll to position [570, 0]
click at [103, 136] on button "Marcas AML" at bounding box center [106, 140] width 129 height 26
click at [103, 138] on button "Marcas AML" at bounding box center [106, 140] width 129 height 26
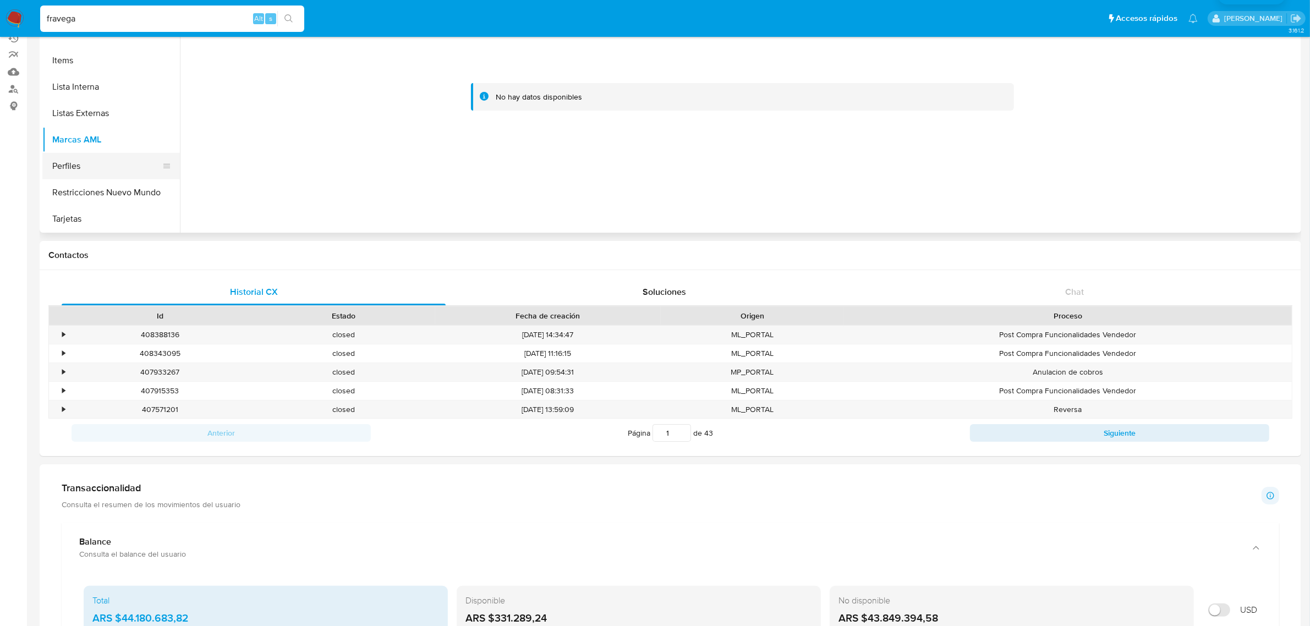
click at [75, 171] on button "Perfiles" at bounding box center [106, 166] width 129 height 26
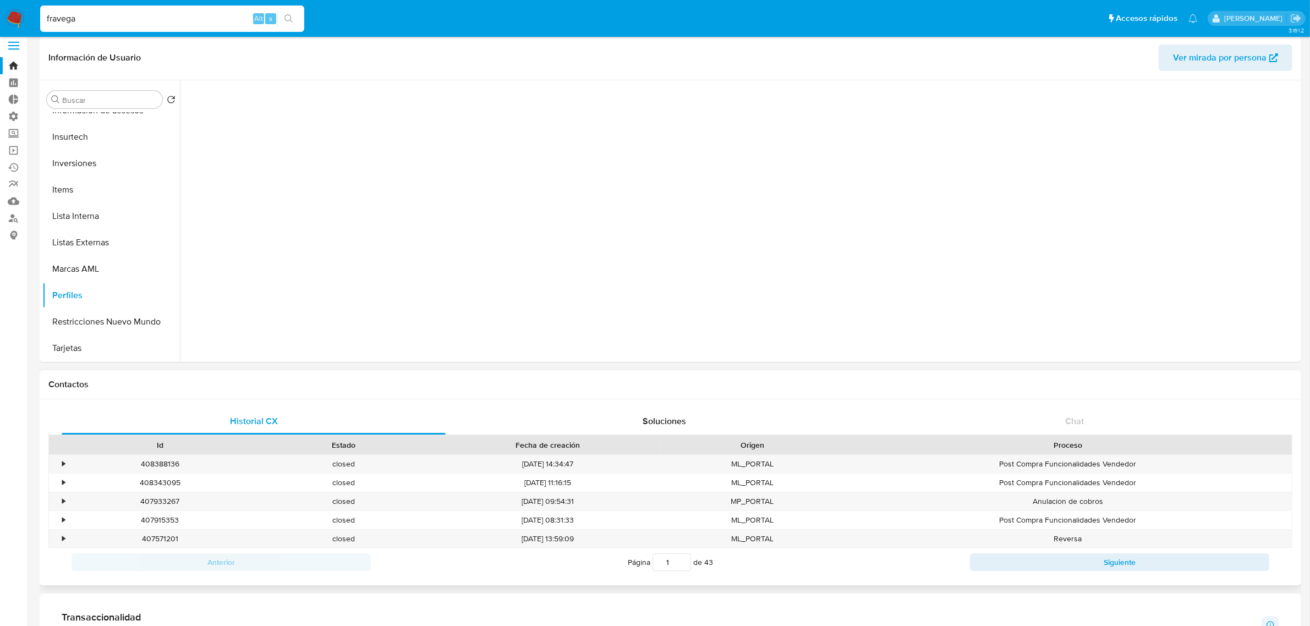
scroll to position [0, 0]
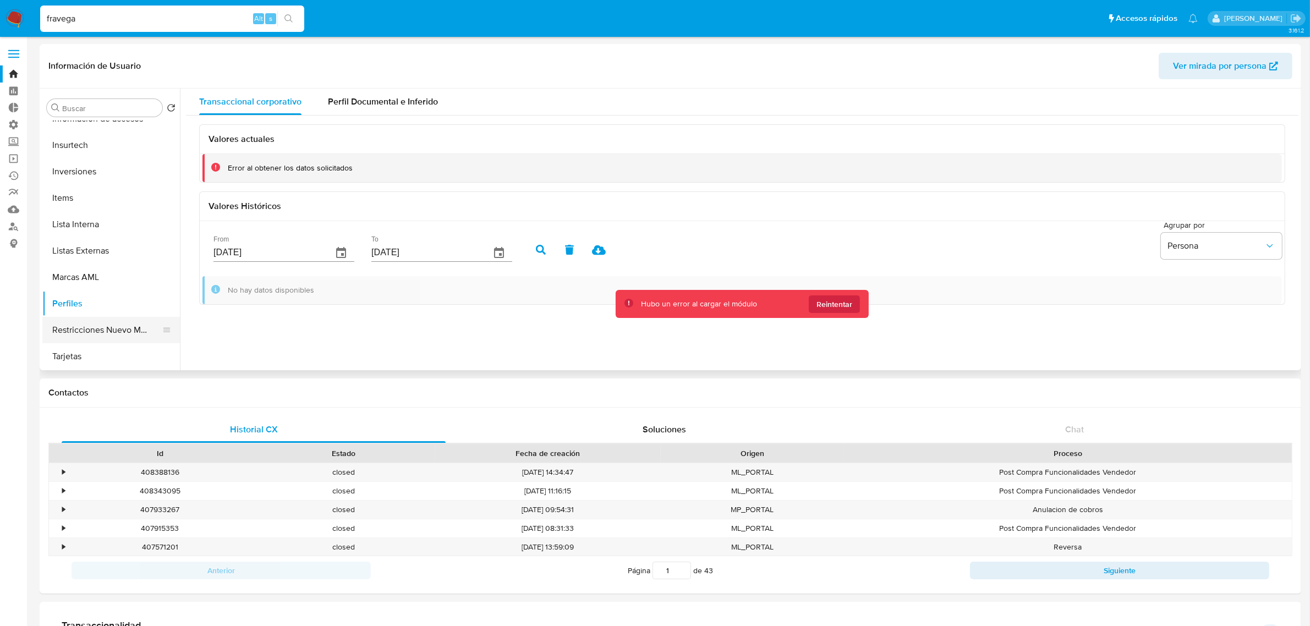
click at [133, 320] on button "Restricciones Nuevo Mundo" at bounding box center [106, 330] width 129 height 26
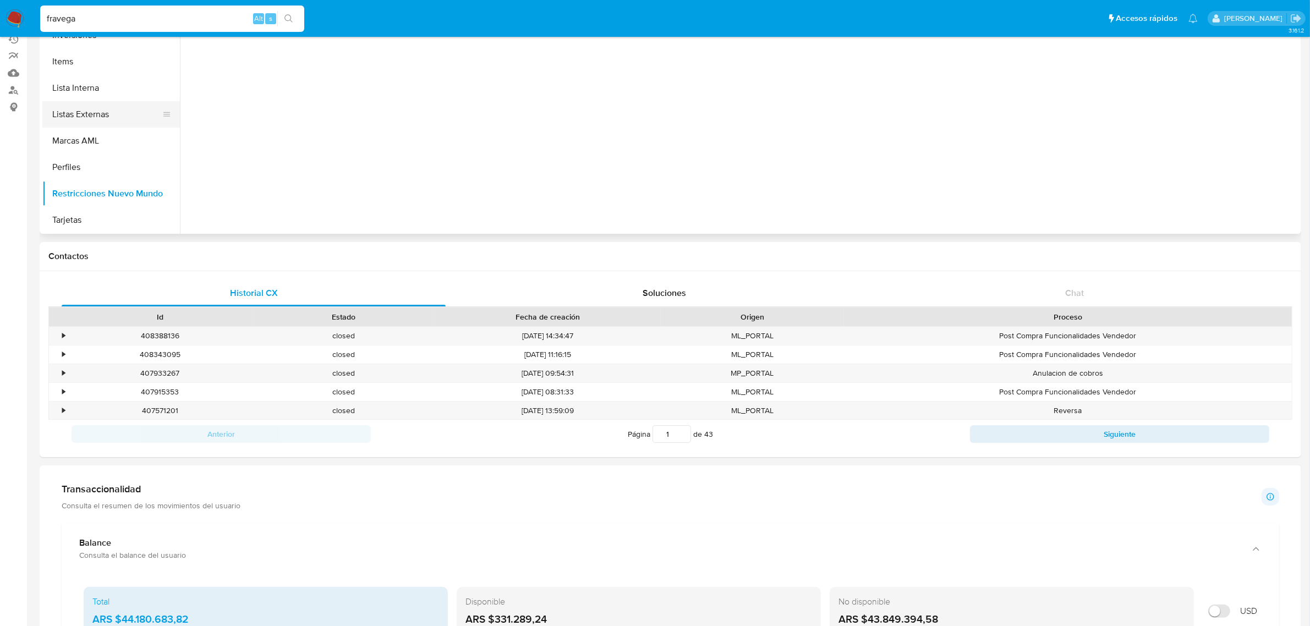
scroll to position [138, 0]
click at [107, 220] on button "Tarjetas" at bounding box center [106, 219] width 129 height 26
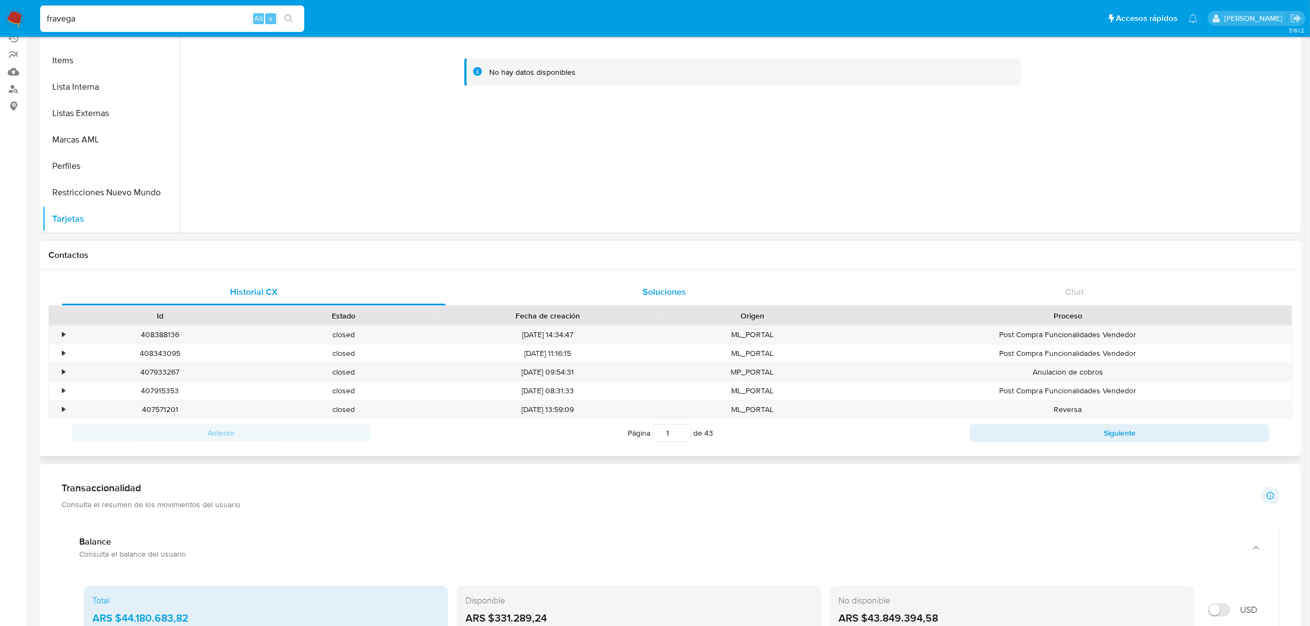
click at [699, 296] on div "Soluciones" at bounding box center [664, 292] width 384 height 26
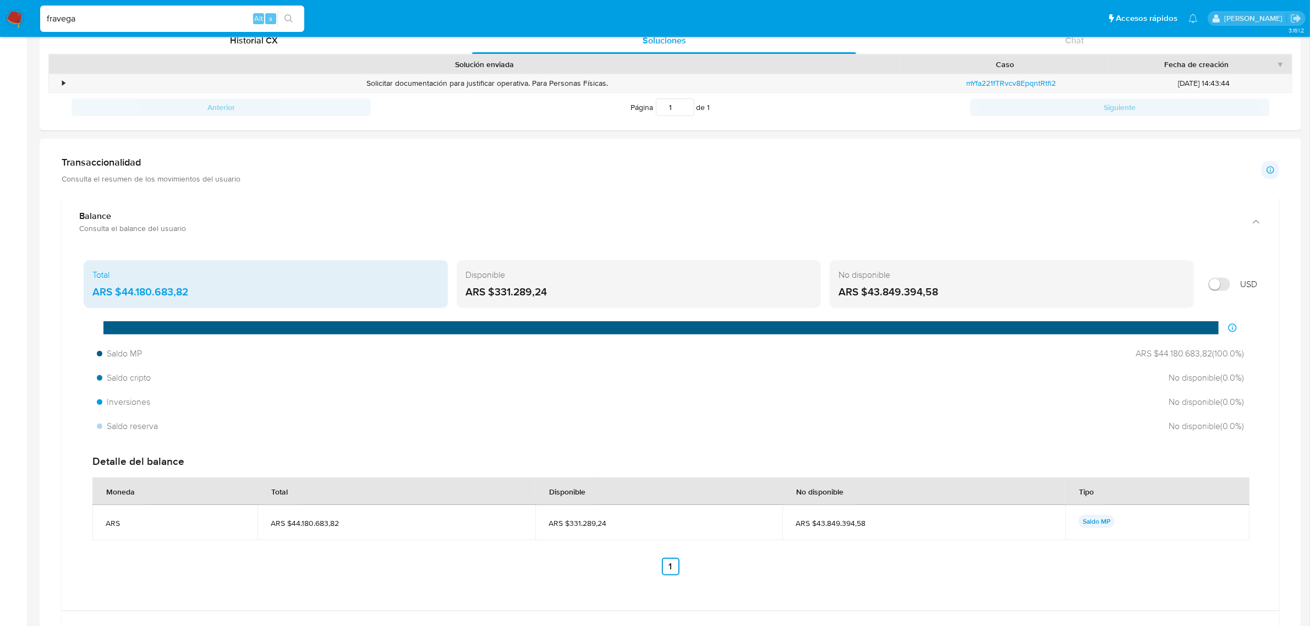
scroll to position [413, 0]
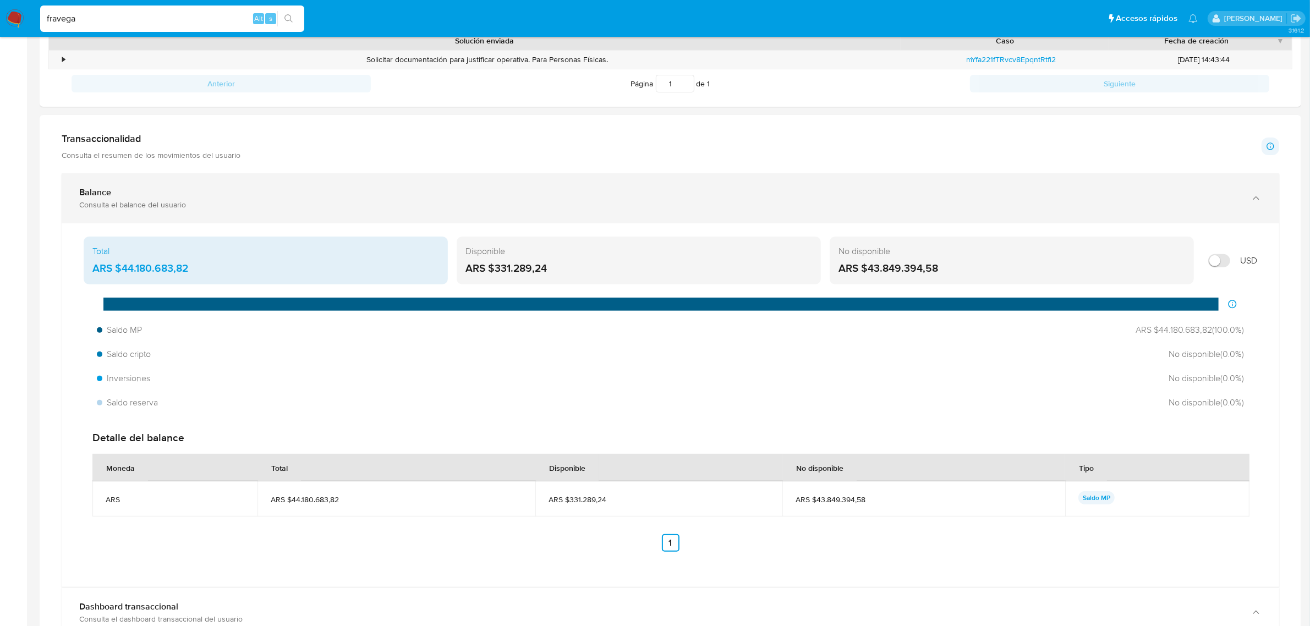
click at [1253, 211] on div "Balance Consulta el balance del usuario" at bounding box center [671, 198] width 1218 height 50
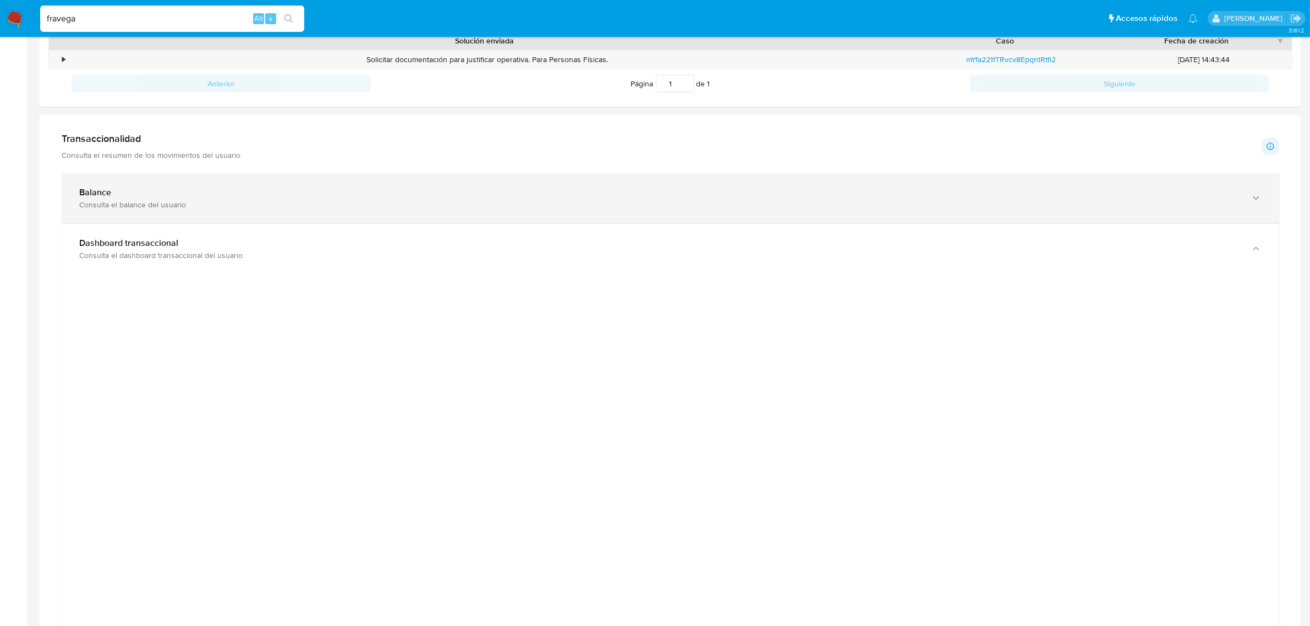
click at [1253, 211] on div "Balance Consulta el balance del usuario" at bounding box center [671, 198] width 1218 height 50
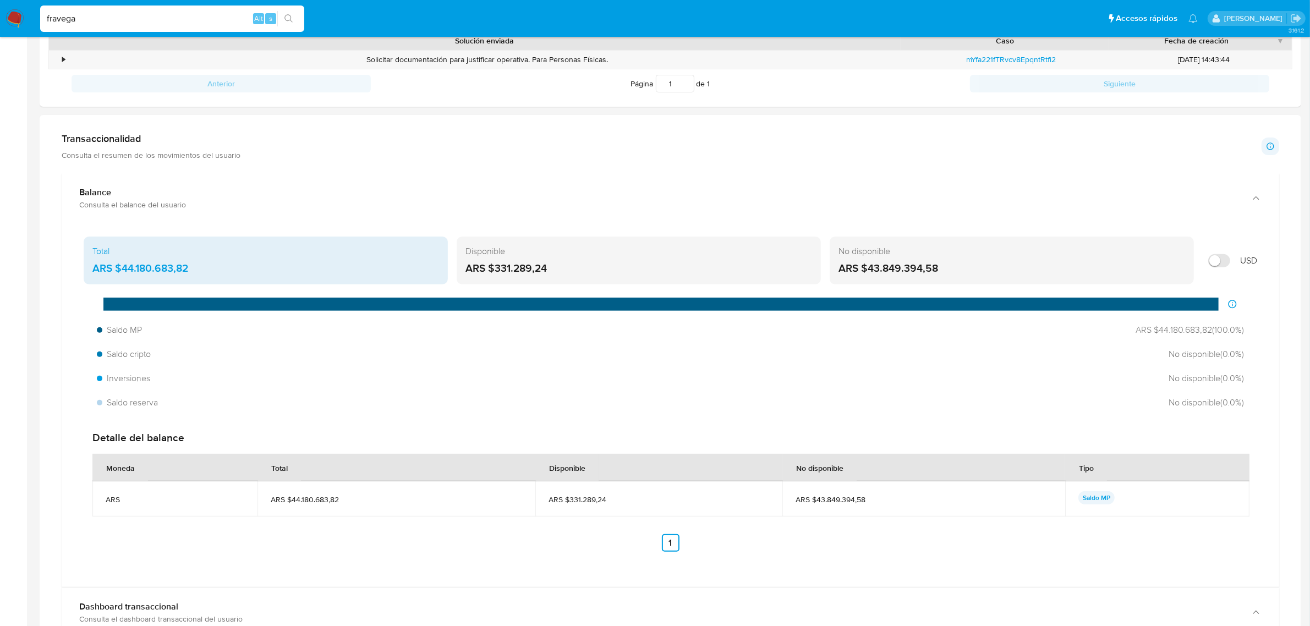
scroll to position [0, 0]
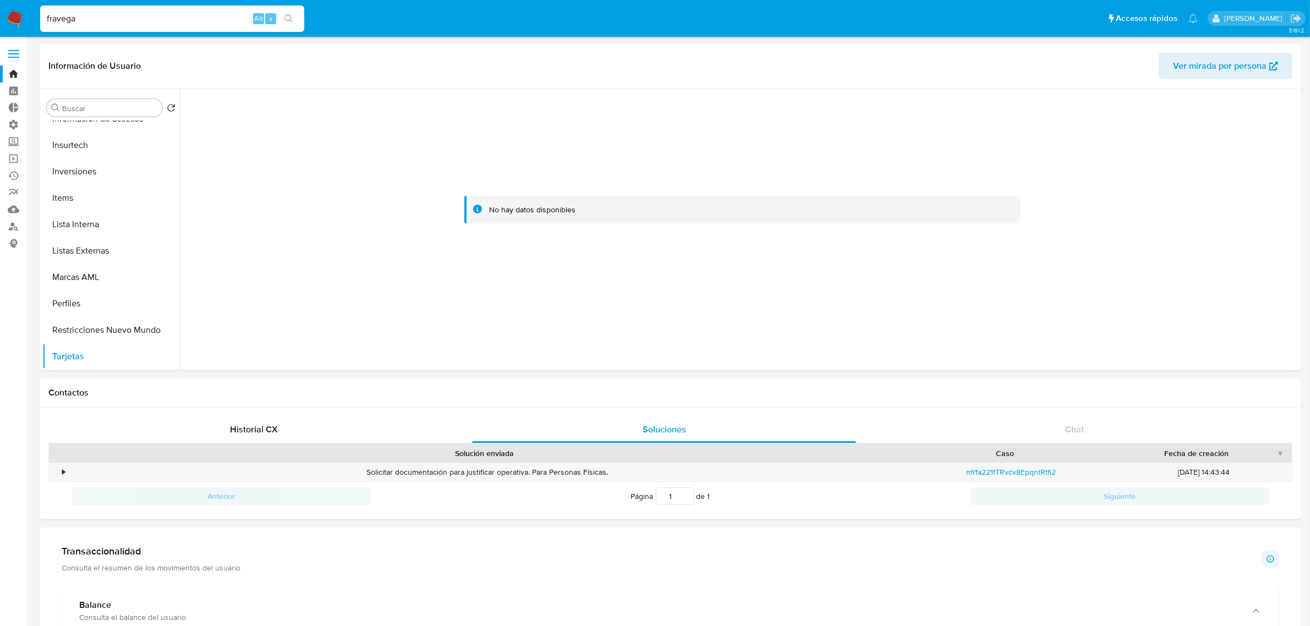
click at [14, 48] on label at bounding box center [14, 53] width 28 height 23
click at [0, 0] on input "checkbox" at bounding box center [0, 0] width 0 height 0
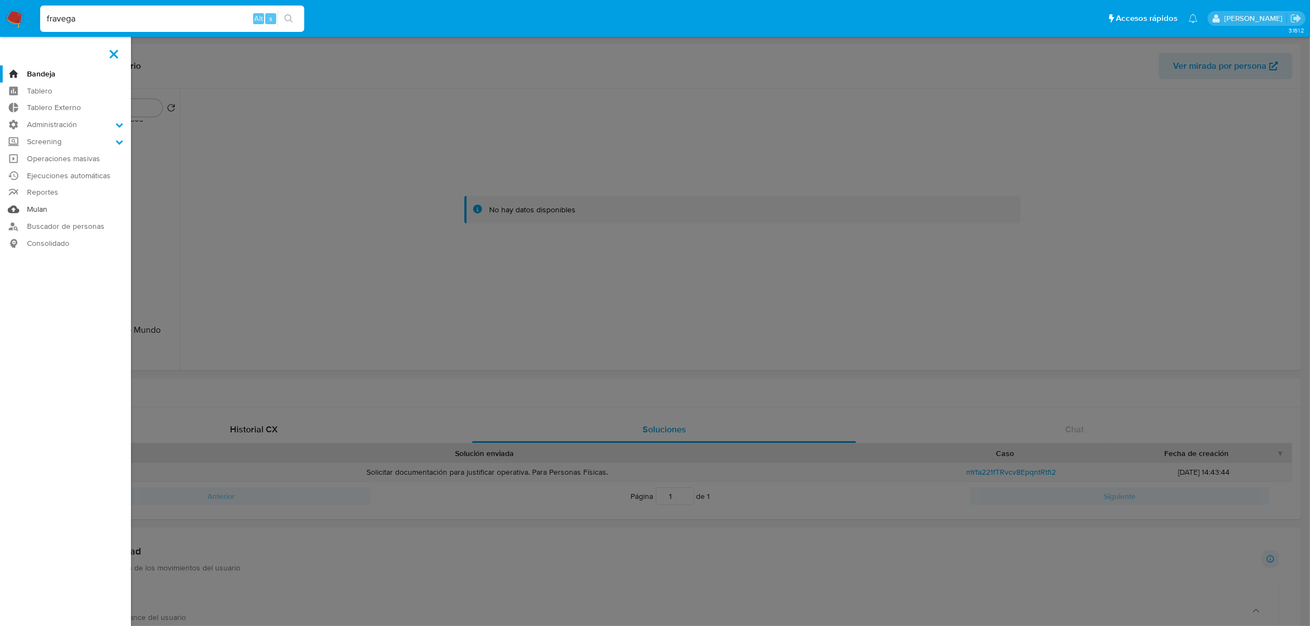
click at [53, 212] on link "Mulan" at bounding box center [65, 209] width 131 height 17
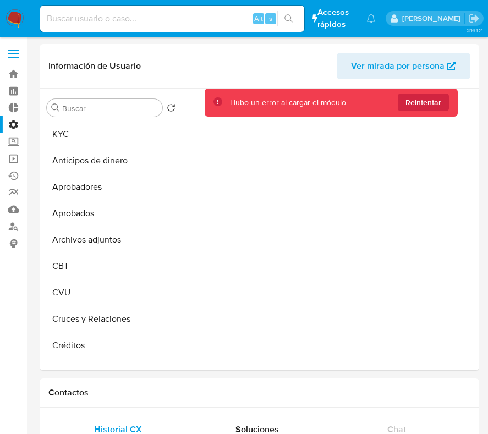
select select "10"
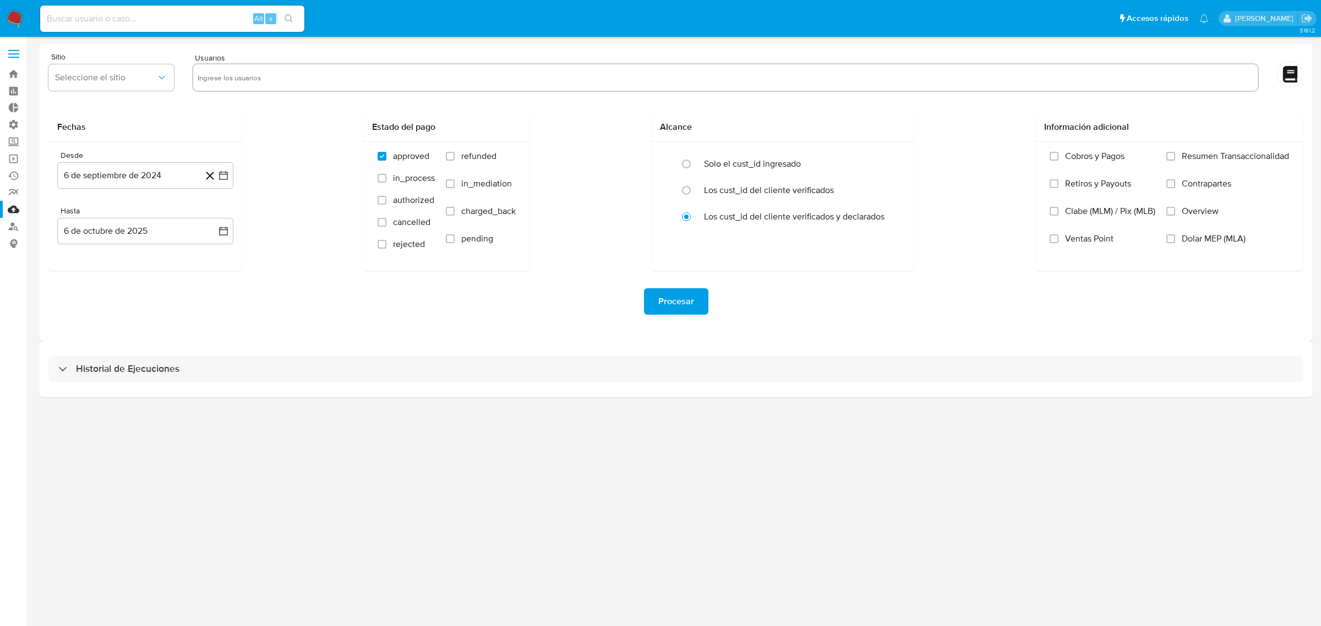
click at [15, 56] on label at bounding box center [14, 53] width 28 height 23
click at [0, 0] on input "checkbox" at bounding box center [0, 0] width 0 height 0
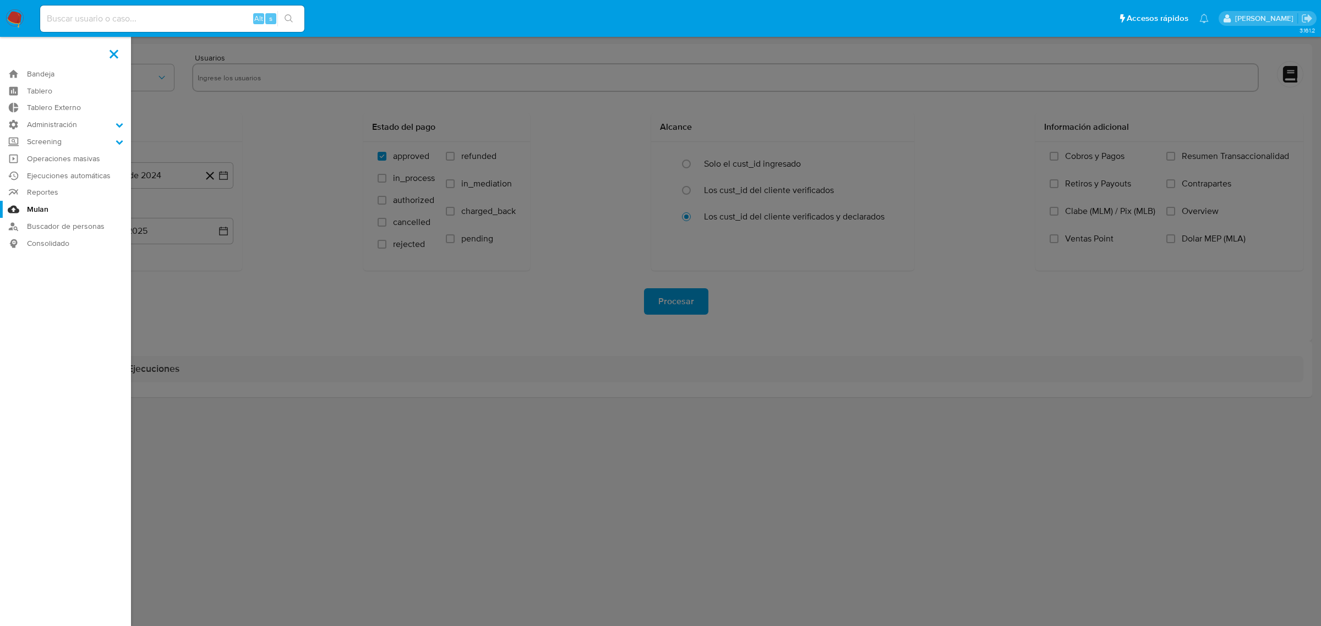
click at [12, 53] on aside "Bandeja Tablero Tablero Externo Administración Reglas Roles Usuarios Equipos Co…" at bounding box center [65, 313] width 131 height 626
click at [112, 53] on span at bounding box center [114, 54] width 9 height 9
click at [0, 0] on input "checkbox" at bounding box center [0, 0] width 0 height 0
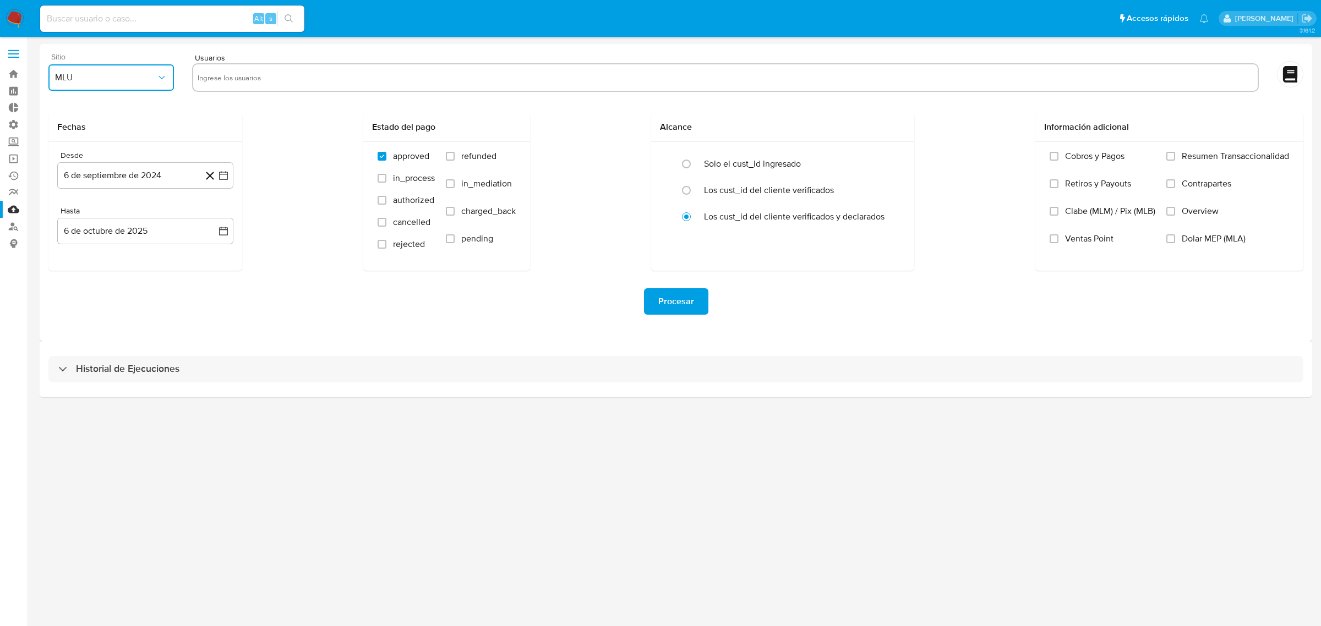
click at [124, 78] on span "MLU" at bounding box center [105, 77] width 101 height 11
click at [153, 79] on span "MLU" at bounding box center [105, 77] width 101 height 11
